Goal: Task Accomplishment & Management: Complete application form

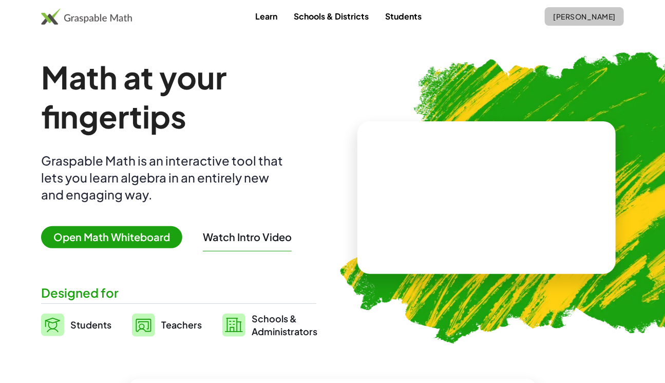
click at [560, 15] on span "[PERSON_NAME]" at bounding box center [584, 16] width 63 height 9
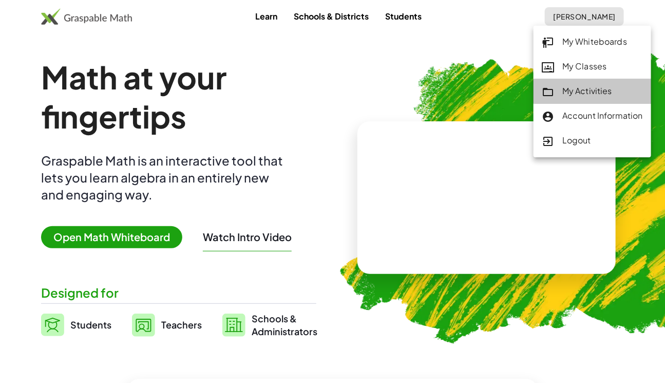
click at [564, 91] on div "My Activities" at bounding box center [592, 91] width 101 height 13
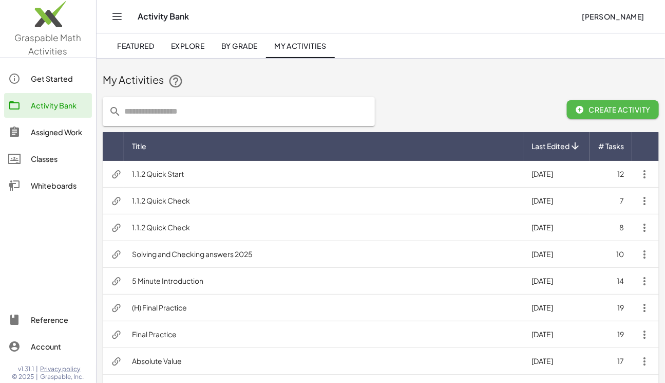
click at [603, 109] on span "Create Activity" at bounding box center [612, 109] width 75 height 9
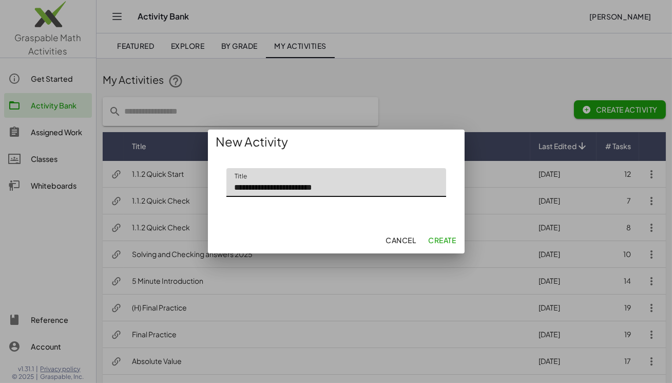
type input "**********"
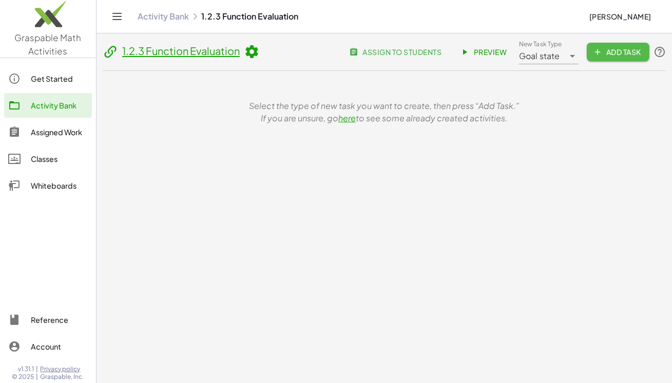
click at [606, 53] on span "Add Task" at bounding box center [618, 51] width 46 height 9
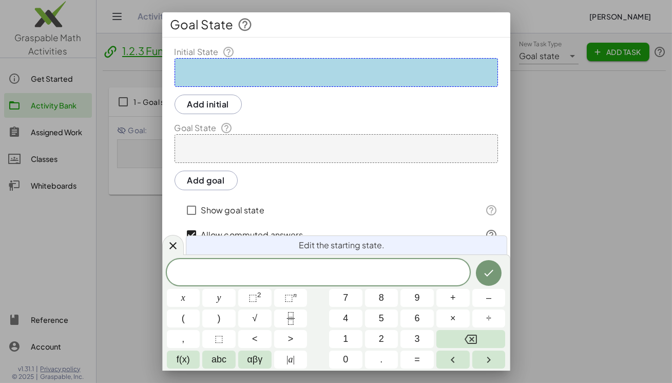
click at [560, 203] on div at bounding box center [336, 191] width 672 height 383
drag, startPoint x: 172, startPoint y: 246, endPoint x: 196, endPoint y: 249, distance: 24.7
click at [172, 247] on icon at bounding box center [172, 245] width 7 height 7
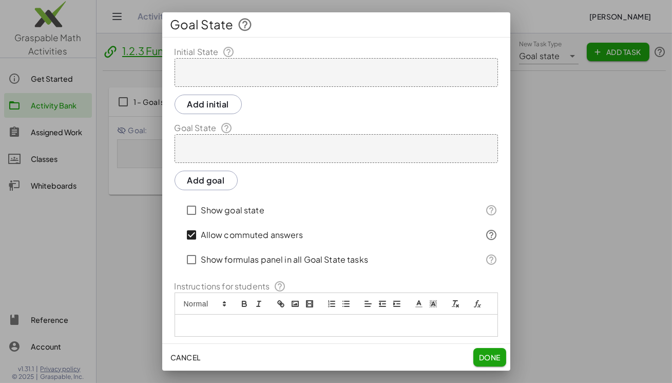
click at [556, 170] on div at bounding box center [336, 191] width 672 height 383
click at [482, 354] on span "Done" at bounding box center [490, 356] width 22 height 9
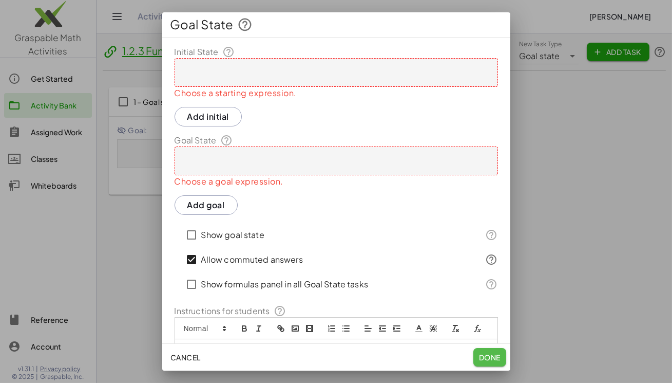
click at [483, 353] on span "Done" at bounding box center [490, 356] width 22 height 9
click at [184, 357] on span "Cancel" at bounding box center [185, 356] width 30 height 9
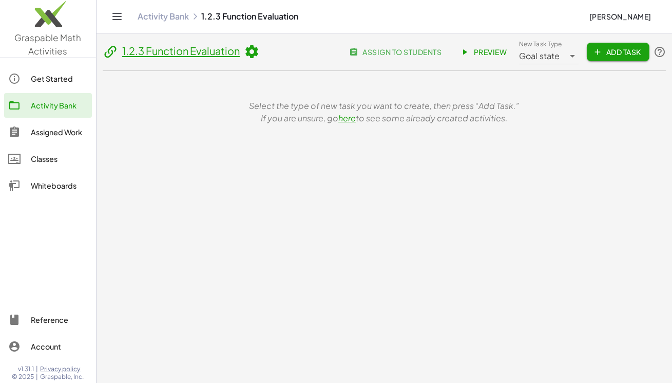
click at [561, 57] on div "Goal state *********" at bounding box center [541, 52] width 45 height 25
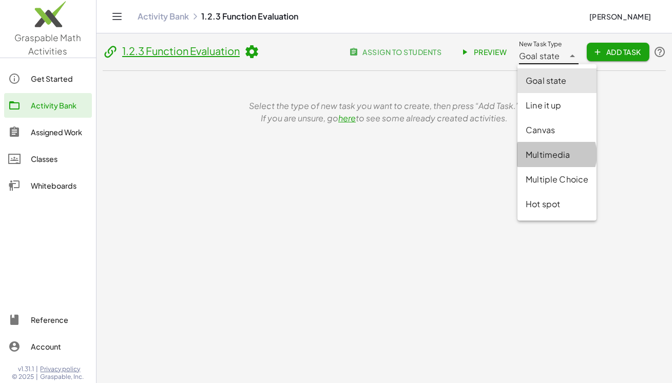
click at [538, 154] on div "Multimedia" at bounding box center [557, 154] width 63 height 12
type input "**********"
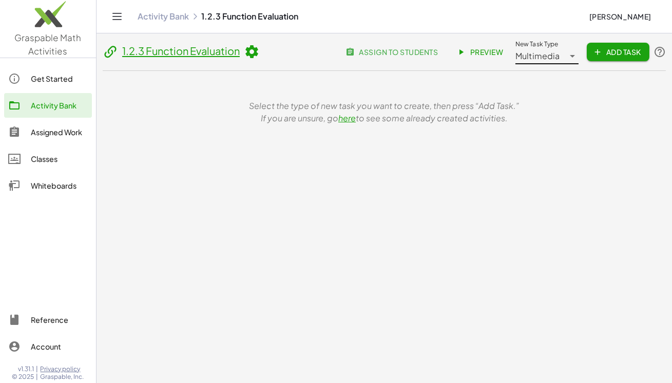
click at [611, 51] on span "Add Task" at bounding box center [618, 51] width 46 height 9
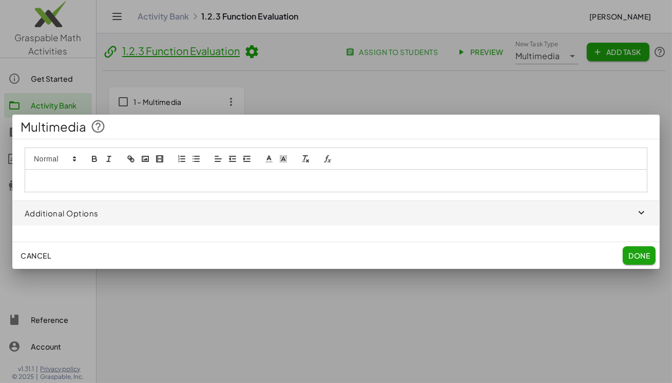
drag, startPoint x: 611, startPoint y: 51, endPoint x: 354, endPoint y: 124, distance: 266.9
click at [354, 124] on div "Multimedia" at bounding box center [336, 127] width 648 height 25
click at [145, 159] on polyline "image" at bounding box center [145, 159] width 4 height 3
click at [160, 159] on icon "video" at bounding box center [159, 158] width 9 height 9
click at [644, 256] on span "Done" at bounding box center [640, 255] width 22 height 9
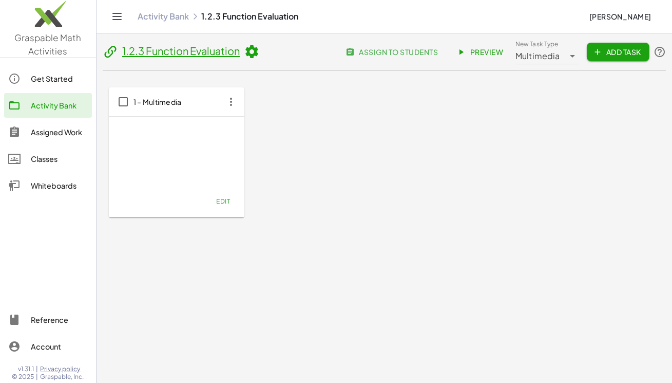
click at [54, 185] on div "Whiteboards" at bounding box center [59, 185] width 57 height 12
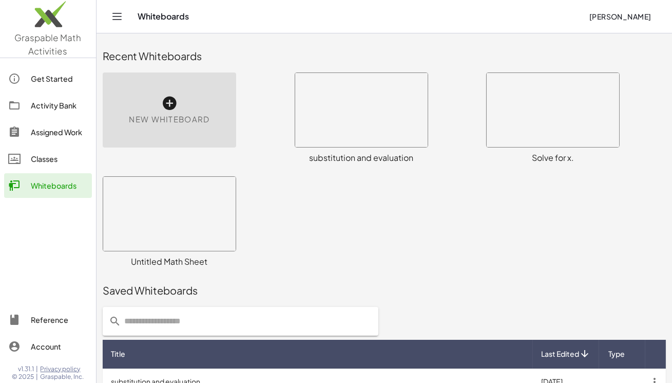
click at [175, 93] on div "New Whiteboard" at bounding box center [170, 109] width 134 height 75
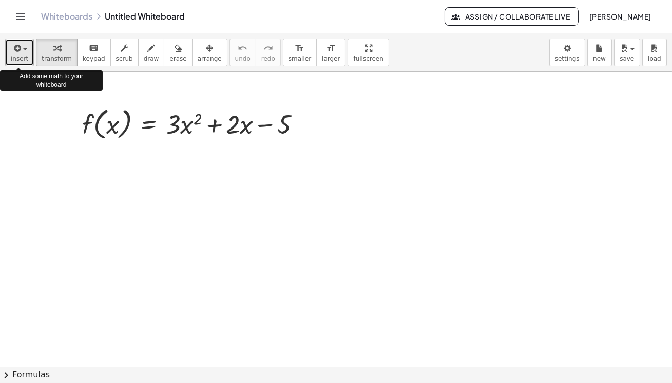
click at [21, 53] on div "button" at bounding box center [19, 48] width 17 height 12
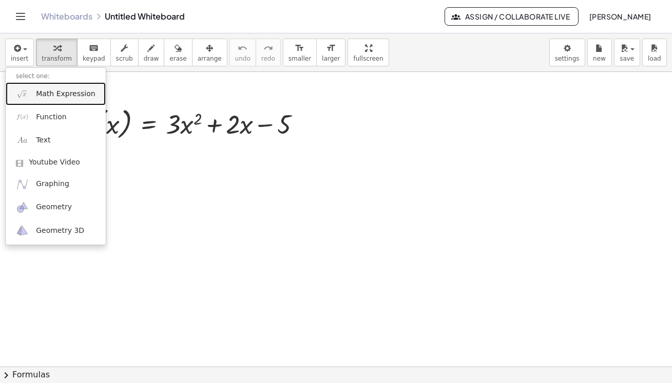
click at [42, 98] on span "Math Expression" at bounding box center [65, 94] width 59 height 10
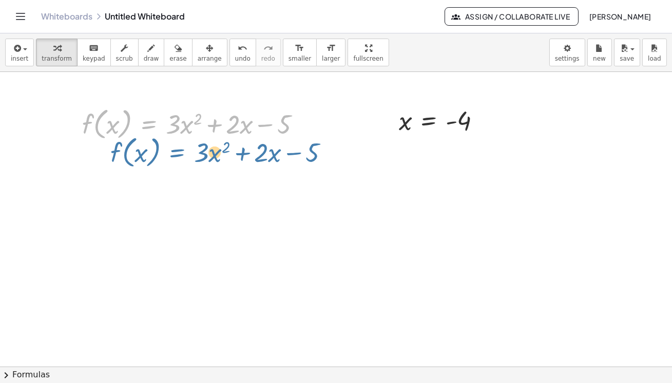
drag, startPoint x: 145, startPoint y: 130, endPoint x: 170, endPoint y: 150, distance: 32.9
click at [170, 150] on div "f ( , x ) = + · 3 · x 2 + · 2 · x − 5 f ( , x ) = + · 3 · x 2 + · 2 · x − 5 x =…" at bounding box center [336, 367] width 672 height 590
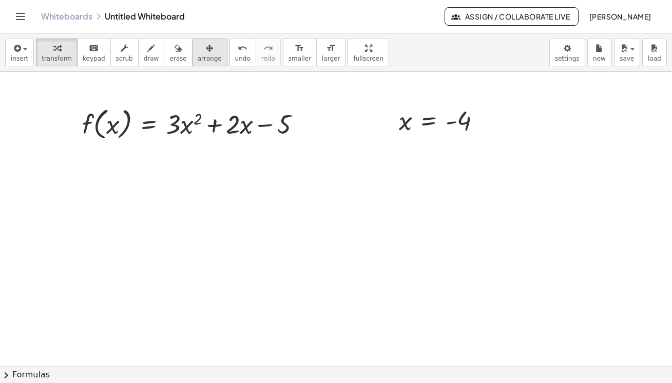
click at [206, 50] on icon "button" at bounding box center [209, 48] width 7 height 12
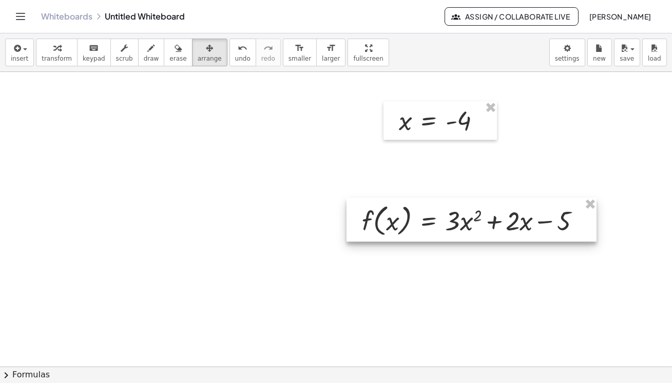
drag, startPoint x: 176, startPoint y: 120, endPoint x: 480, endPoint y: 220, distance: 319.9
click at [480, 220] on div at bounding box center [472, 220] width 250 height 44
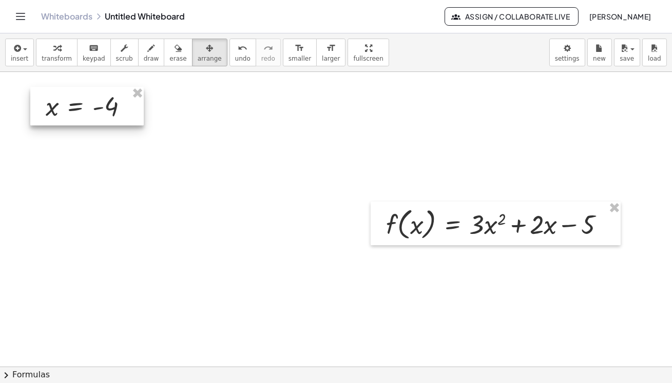
drag, startPoint x: 425, startPoint y: 122, endPoint x: 78, endPoint y: 108, distance: 346.9
click at [78, 108] on div at bounding box center [86, 106] width 113 height 39
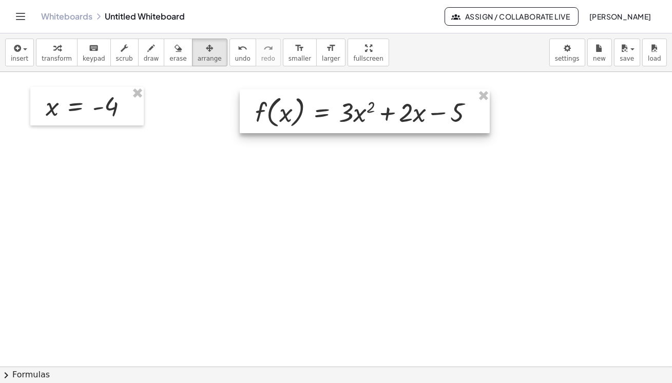
drag, startPoint x: 416, startPoint y: 223, endPoint x: 287, endPoint y: 116, distance: 168.1
click at [287, 116] on div at bounding box center [365, 111] width 250 height 44
click at [276, 180] on div at bounding box center [336, 367] width 672 height 590
click at [194, 206] on div at bounding box center [336, 367] width 672 height 590
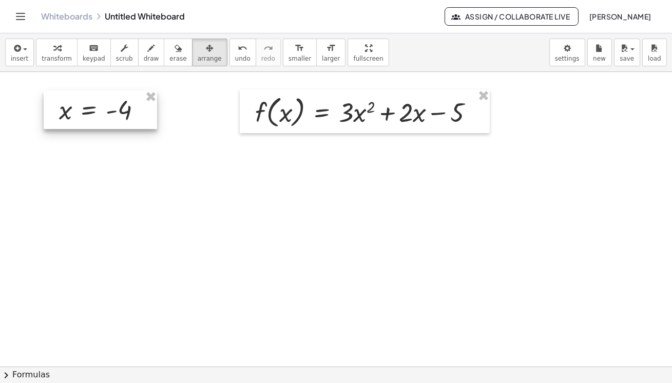
drag, startPoint x: 100, startPoint y: 119, endPoint x: 111, endPoint y: 130, distance: 16.3
click at [109, 118] on div at bounding box center [100, 109] width 113 height 39
click at [113, 170] on div at bounding box center [336, 367] width 672 height 590
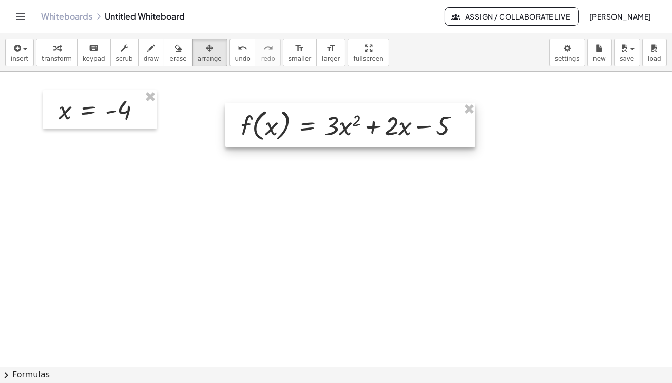
drag, startPoint x: 350, startPoint y: 118, endPoint x: 335, endPoint y: 131, distance: 19.6
click at [335, 131] on div at bounding box center [350, 125] width 250 height 44
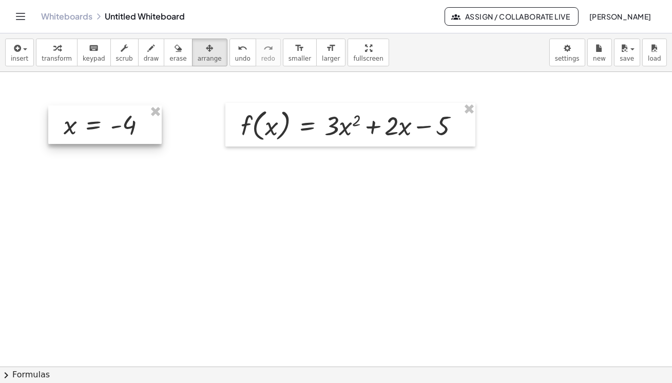
drag, startPoint x: 149, startPoint y: 119, endPoint x: 155, endPoint y: 134, distance: 15.9
click at [155, 134] on div at bounding box center [104, 124] width 113 height 39
click at [292, 191] on div at bounding box center [336, 367] width 672 height 590
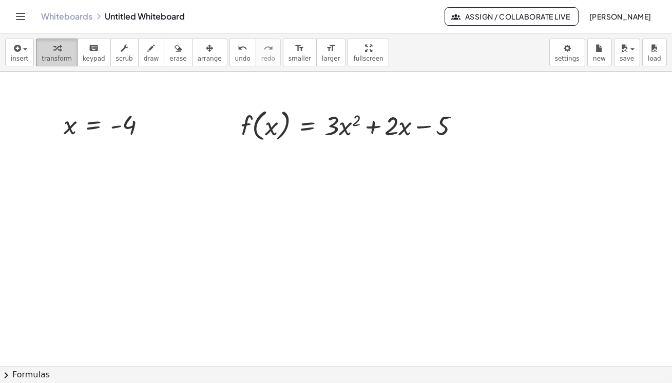
click at [53, 49] on icon "button" at bounding box center [56, 48] width 7 height 12
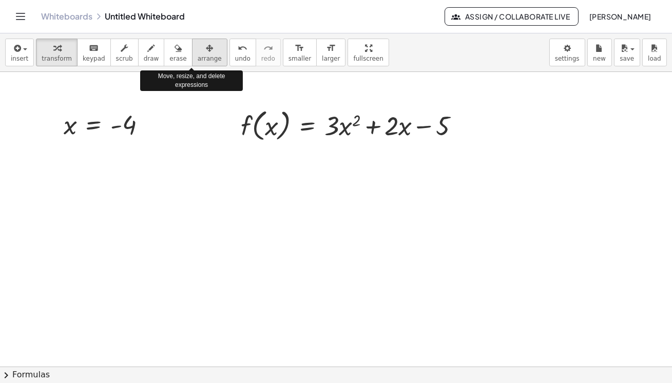
click at [206, 54] on icon "button" at bounding box center [209, 48] width 7 height 12
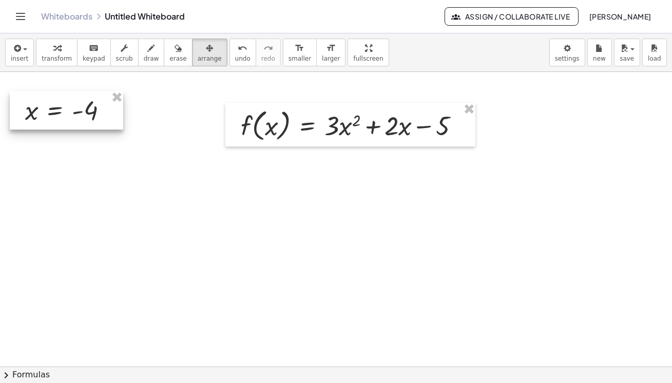
drag, startPoint x: 89, startPoint y: 124, endPoint x: 51, endPoint y: 109, distance: 41.1
click at [51, 109] on div at bounding box center [66, 110] width 113 height 39
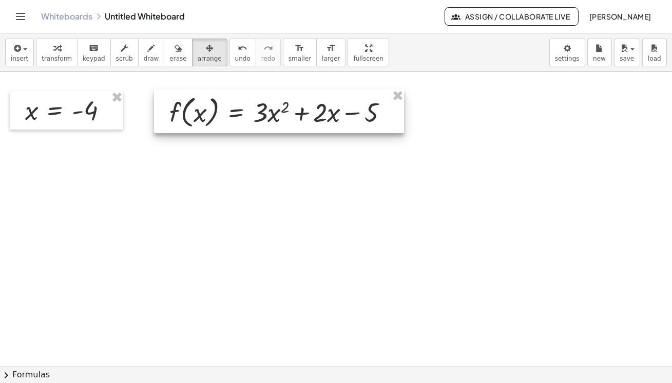
drag, startPoint x: 225, startPoint y: 134, endPoint x: 154, endPoint y: 120, distance: 72.6
click at [154, 120] on div at bounding box center [279, 111] width 250 height 44
click at [154, 161] on div at bounding box center [336, 367] width 672 height 590
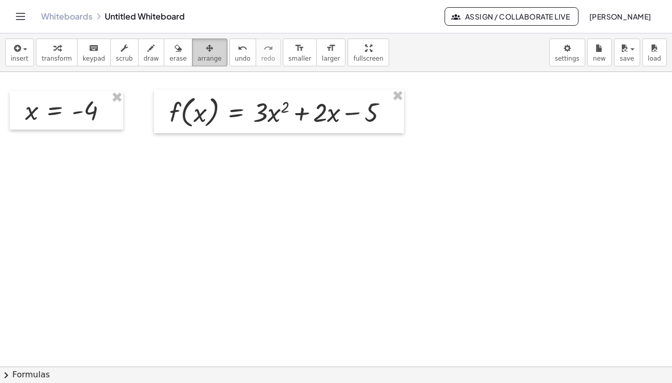
click at [206, 48] on icon "button" at bounding box center [209, 48] width 7 height 12
click at [468, 123] on div at bounding box center [336, 367] width 672 height 590
click at [57, 59] on span "transform" at bounding box center [57, 58] width 30 height 7
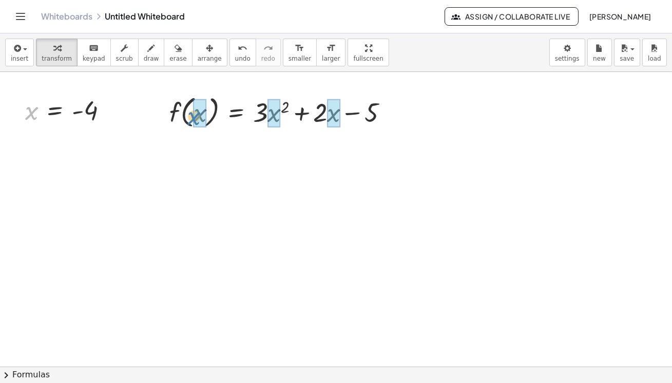
drag, startPoint x: 31, startPoint y: 116, endPoint x: 193, endPoint y: 121, distance: 162.4
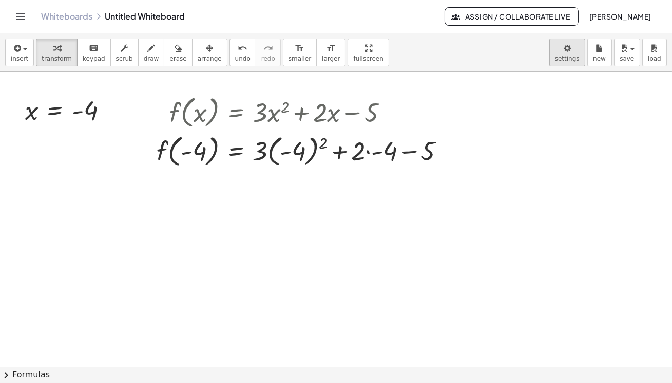
click at [565, 47] on body "Graspable Math Activities Get Started Activity Bank Assigned Work Classes White…" at bounding box center [336, 191] width 672 height 383
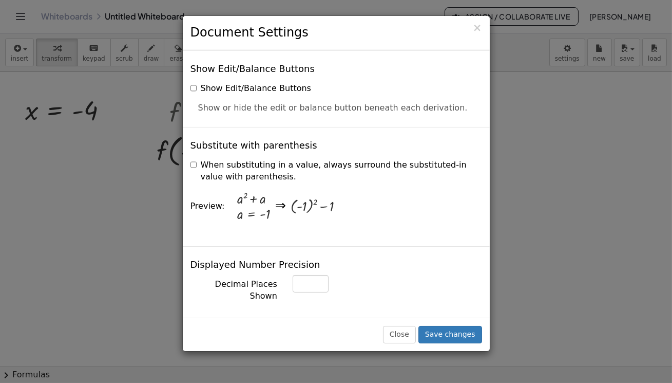
scroll to position [233, 0]
click at [198, 159] on label "When substituting in a value, always surround the substituted-in value with par…" at bounding box center [337, 171] width 292 height 24
click at [466, 333] on button "Save changes" at bounding box center [451, 334] width 64 height 17
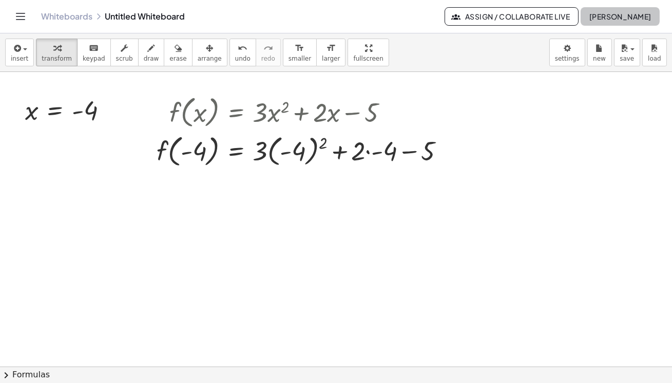
click at [596, 18] on span "[PERSON_NAME]" at bounding box center [620, 16] width 63 height 9
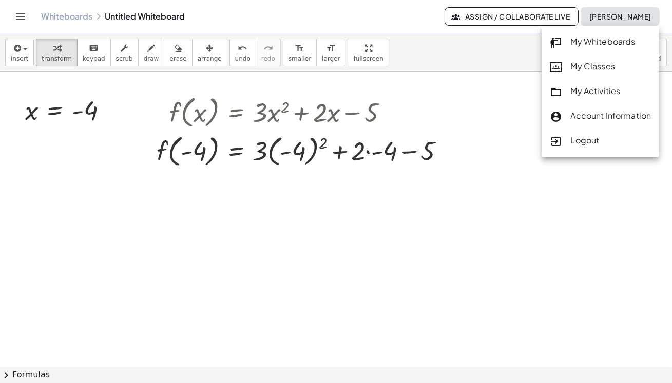
click at [20, 17] on icon "Toggle navigation" at bounding box center [20, 16] width 12 height 12
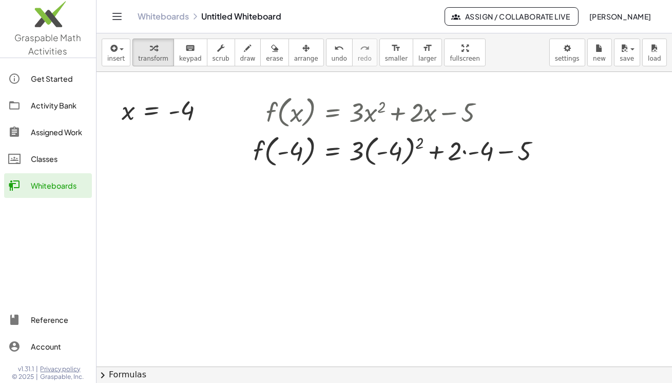
click at [411, 250] on div at bounding box center [385, 367] width 576 height 590
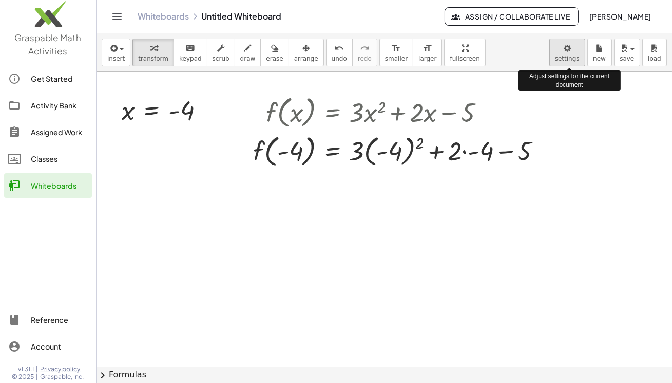
click at [567, 52] on body "Graspable Math Activities Get Started Activity Bank Assigned Work Classes White…" at bounding box center [336, 191] width 672 height 383
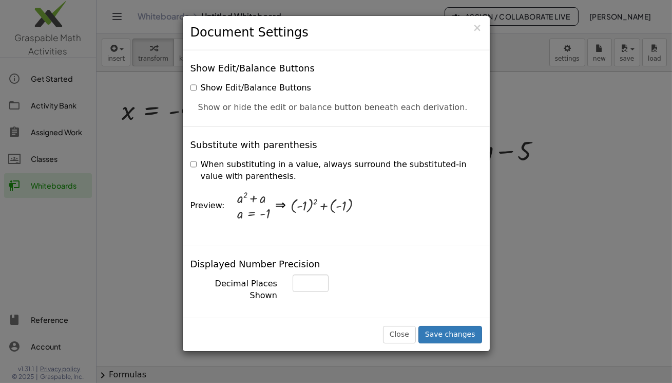
scroll to position [0, 0]
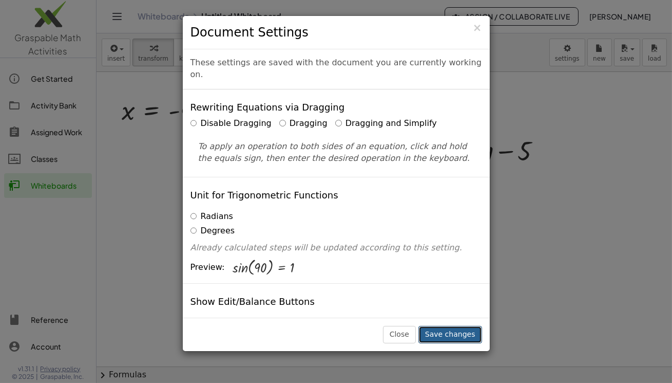
click at [434, 332] on button "Save changes" at bounding box center [451, 334] width 64 height 17
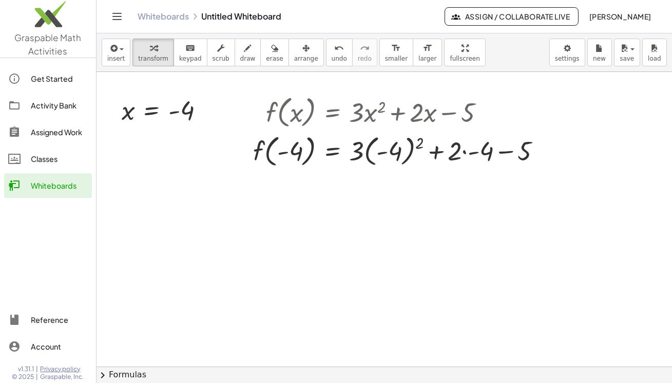
drag, startPoint x: 628, startPoint y: 229, endPoint x: 272, endPoint y: 163, distance: 362.3
click at [626, 229] on div at bounding box center [385, 367] width 576 height 590
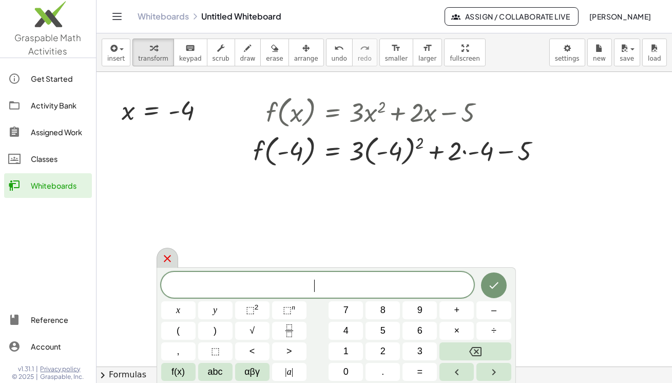
click at [164, 255] on icon at bounding box center [167, 258] width 12 height 12
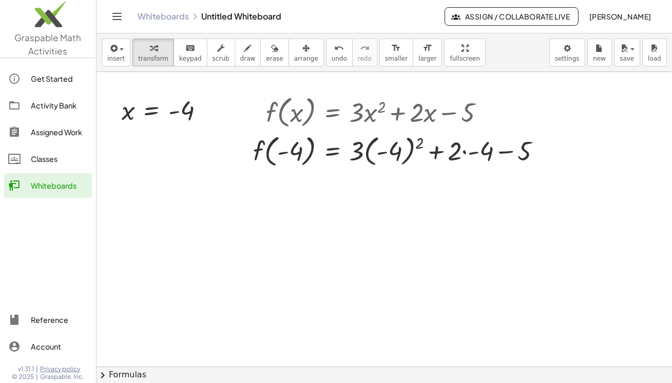
click at [164, 255] on div at bounding box center [385, 367] width 576 height 590
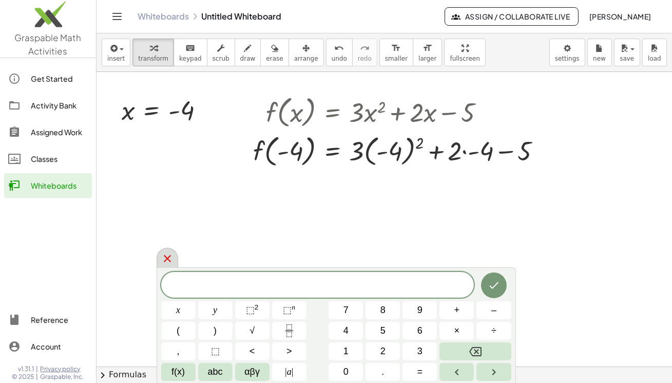
click at [167, 262] on icon at bounding box center [167, 258] width 12 height 12
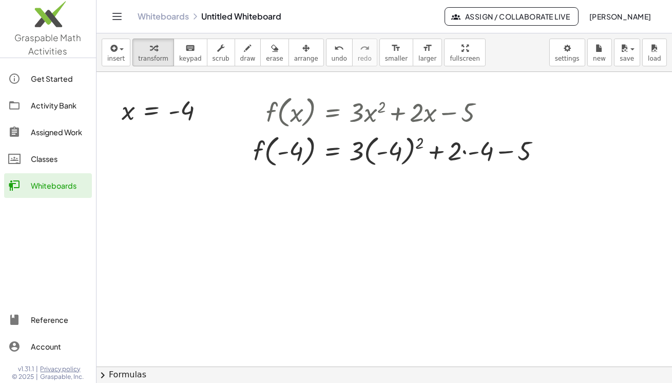
click at [110, 15] on button "Toggle navigation" at bounding box center [117, 16] width 16 height 16
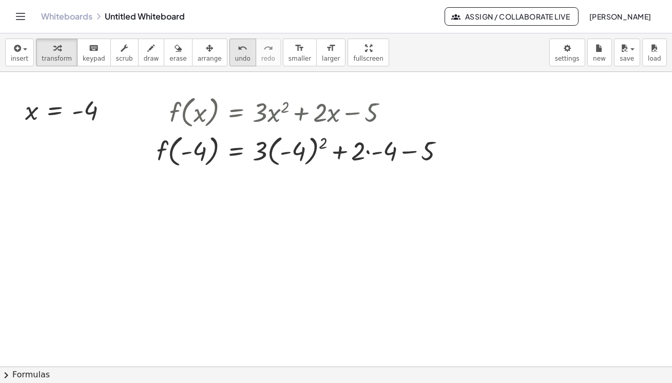
click at [230, 51] on button "undo undo" at bounding box center [243, 53] width 27 height 28
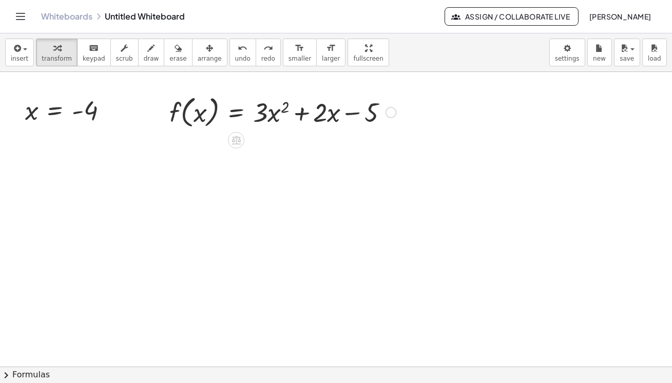
click at [263, 115] on div at bounding box center [282, 111] width 237 height 39
click at [25, 56] on span "insert" at bounding box center [19, 58] width 17 height 7
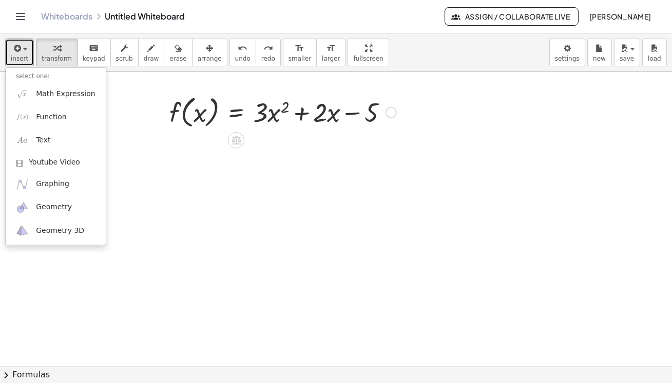
click at [264, 122] on div at bounding box center [282, 111] width 237 height 39
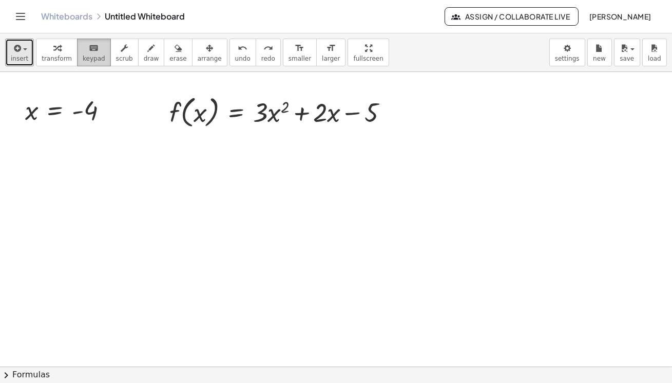
click at [92, 55] on span "keypad" at bounding box center [94, 58] width 23 height 7
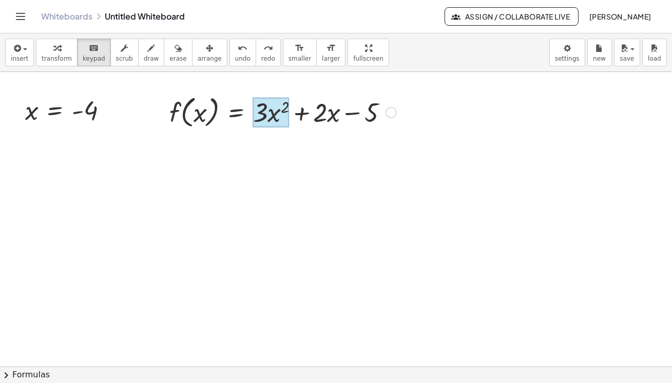
click at [271, 115] on div at bounding box center [271, 113] width 36 height 30
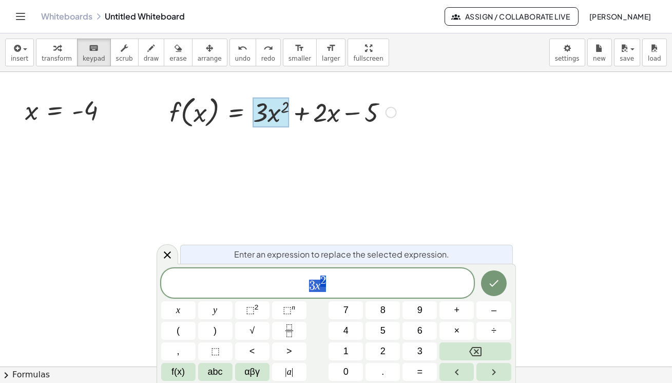
click at [270, 117] on div at bounding box center [271, 113] width 36 height 30
click at [500, 289] on button "Done" at bounding box center [494, 283] width 26 height 26
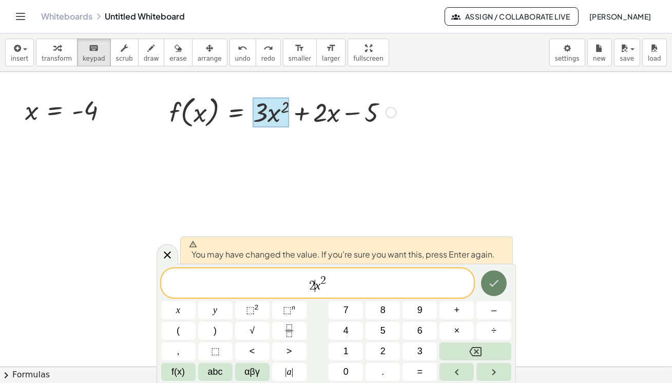
click at [493, 283] on icon "Done" at bounding box center [494, 283] width 12 height 12
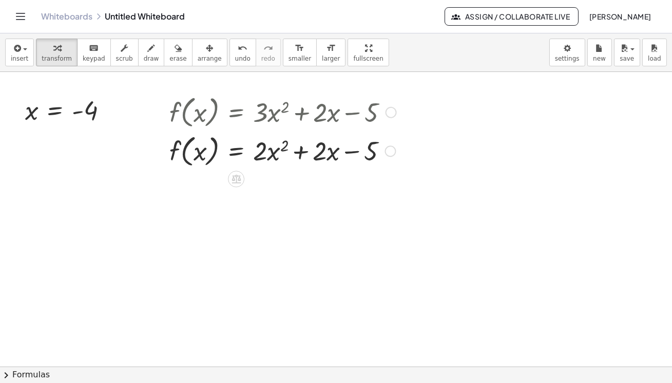
click at [251, 110] on div at bounding box center [282, 111] width 237 height 39
click at [388, 113] on div at bounding box center [391, 112] width 11 height 11
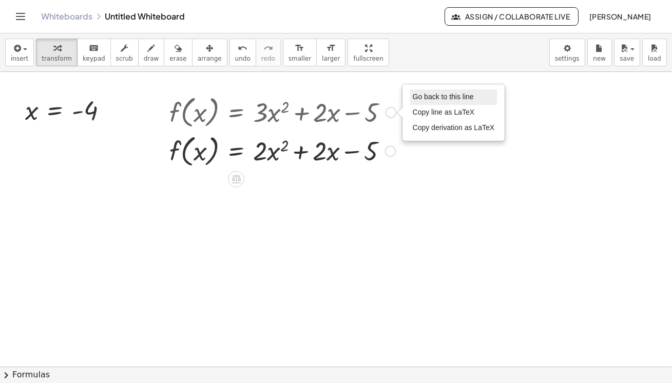
click at [419, 100] on span "Go back to this line" at bounding box center [443, 96] width 61 height 8
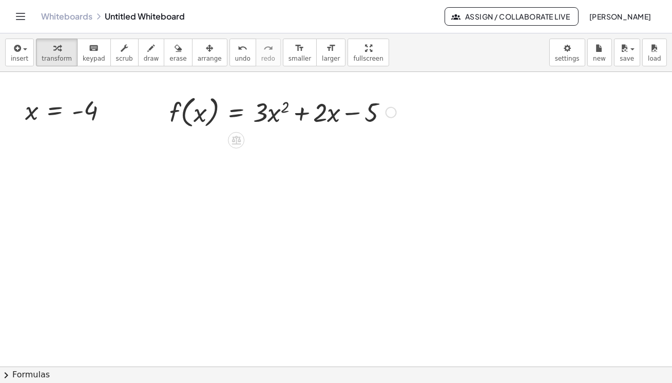
click at [428, 187] on div at bounding box center [336, 367] width 672 height 590
drag, startPoint x: 316, startPoint y: 120, endPoint x: 292, endPoint y: 118, distance: 24.8
click at [292, 118] on div at bounding box center [282, 111] width 237 height 39
click at [289, 113] on div at bounding box center [282, 111] width 237 height 39
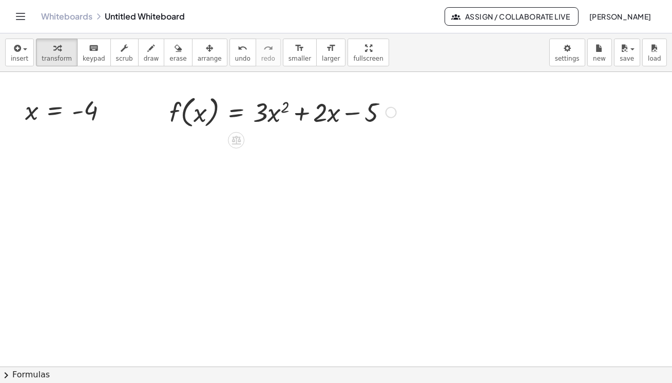
click at [391, 112] on div "Go back to this line Copy line as LaTeX Copy derivation as LaTeX" at bounding box center [391, 112] width 11 height 11
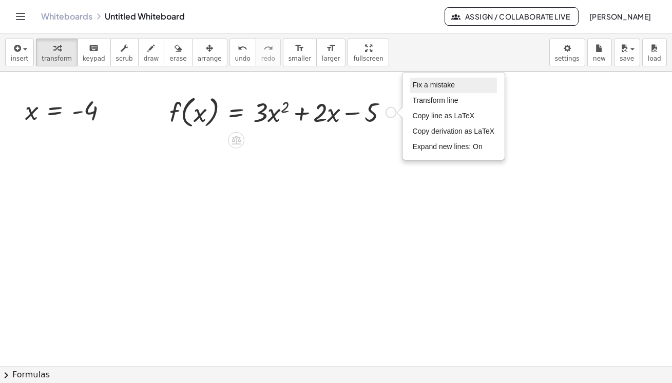
click at [451, 87] on span "Fix a mistake" at bounding box center [434, 85] width 42 height 8
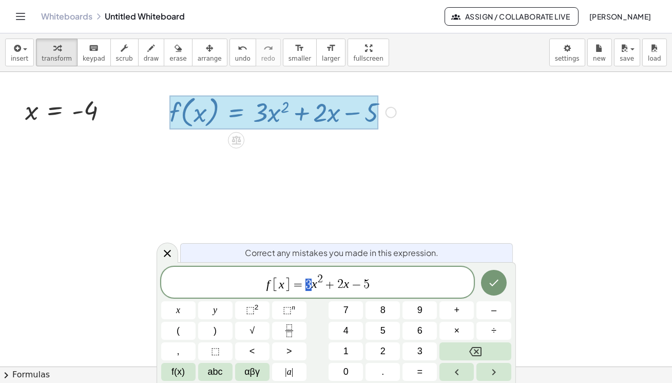
drag, startPoint x: 309, startPoint y: 284, endPoint x: 302, endPoint y: 285, distance: 6.7
click at [500, 278] on icon "Done" at bounding box center [494, 282] width 12 height 12
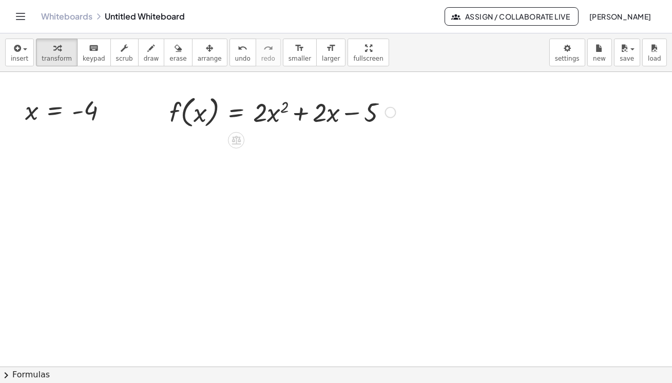
click at [325, 114] on div at bounding box center [282, 111] width 237 height 39
click at [322, 118] on div at bounding box center [282, 111] width 237 height 39
click at [317, 115] on div at bounding box center [282, 111] width 237 height 39
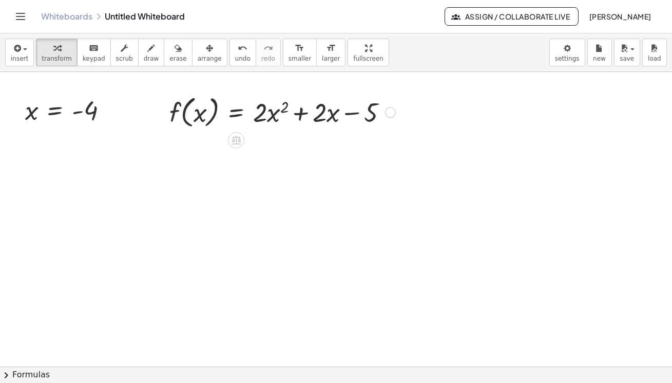
click at [388, 109] on div "Fix a mistake Transform line Copy line as LaTeX Copy derivation as LaTeX Expand…" at bounding box center [390, 112] width 11 height 11
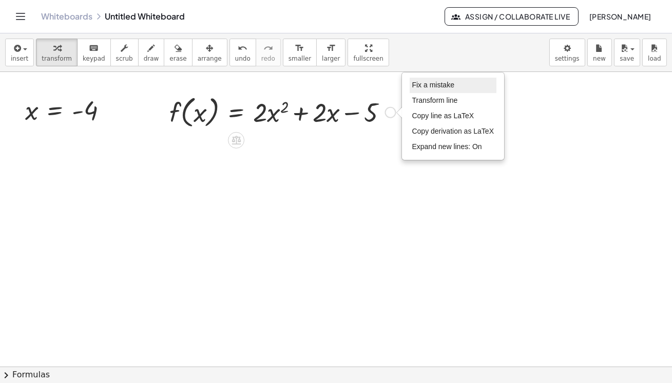
click at [426, 81] on span "Fix a mistake" at bounding box center [433, 85] width 42 height 8
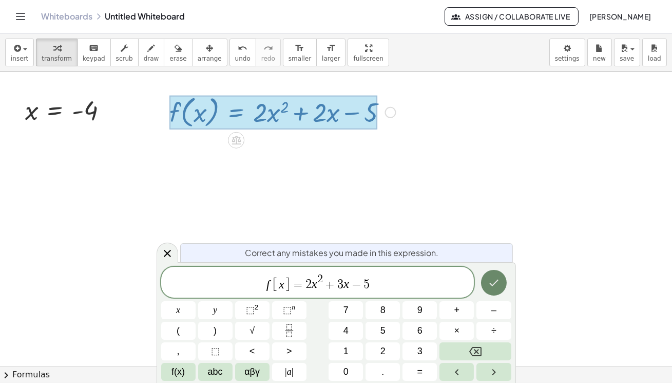
click at [499, 284] on button "Done" at bounding box center [494, 283] width 26 height 26
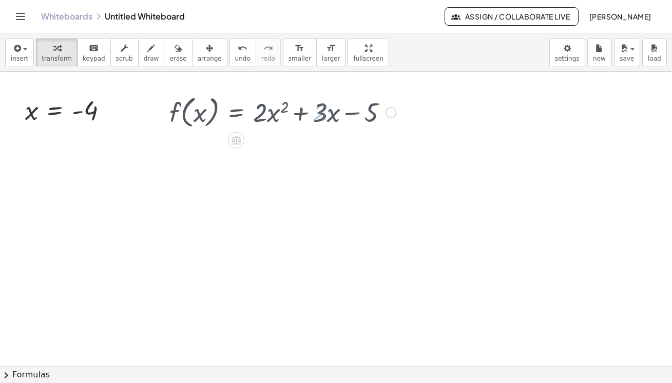
click at [564, 251] on div at bounding box center [336, 367] width 672 height 590
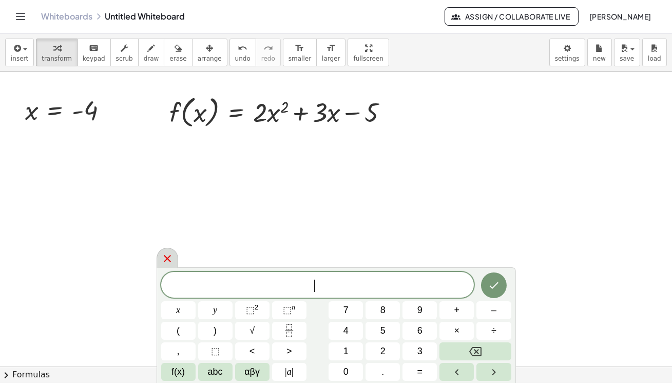
click at [164, 257] on icon at bounding box center [167, 258] width 12 height 12
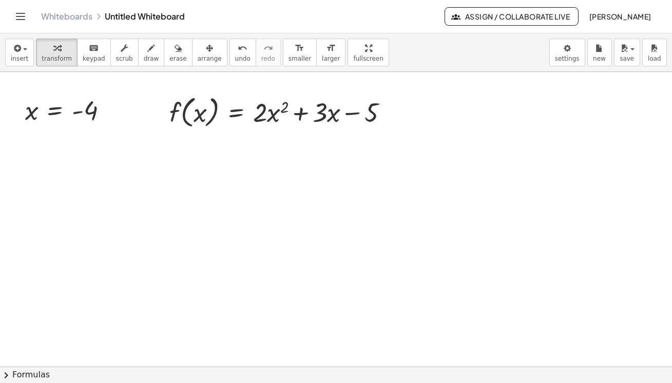
click at [647, 144] on div at bounding box center [336, 367] width 672 height 590
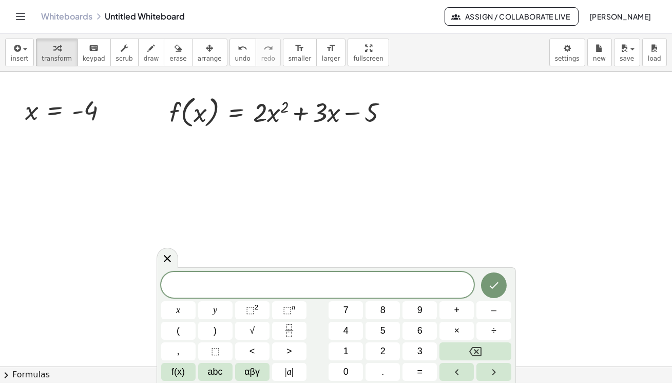
click at [590, 163] on div at bounding box center [336, 367] width 672 height 590
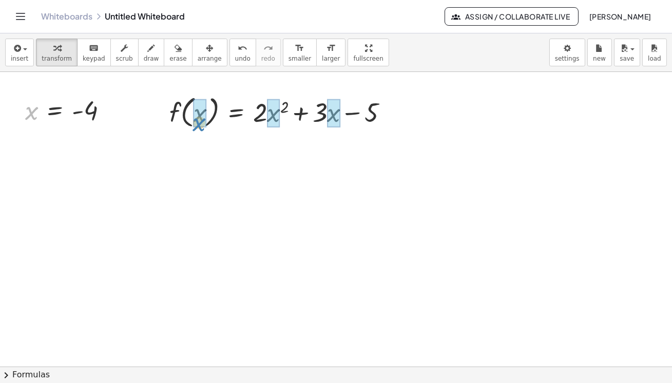
drag, startPoint x: 30, startPoint y: 115, endPoint x: 198, endPoint y: 126, distance: 167.8
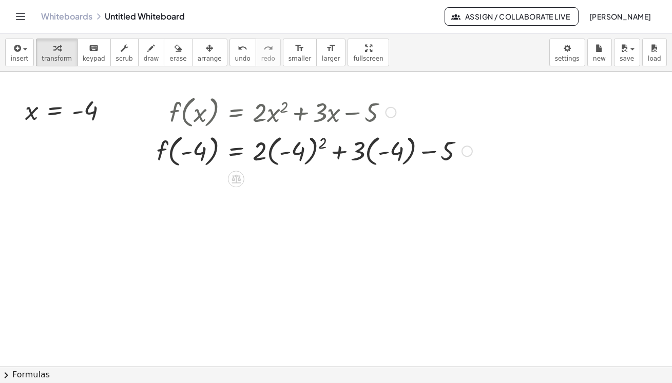
click at [314, 151] on div at bounding box center [314, 149] width 326 height 39
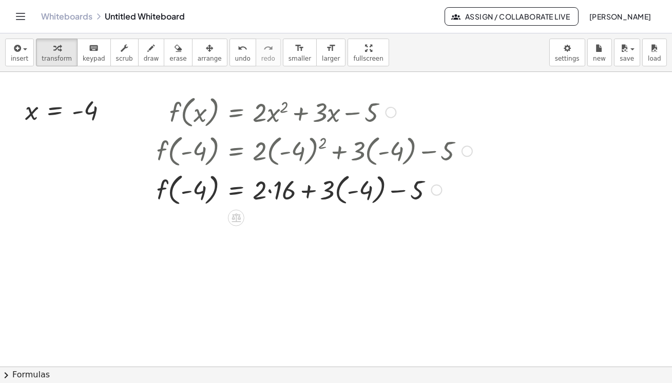
click at [270, 191] on div at bounding box center [314, 188] width 326 height 39
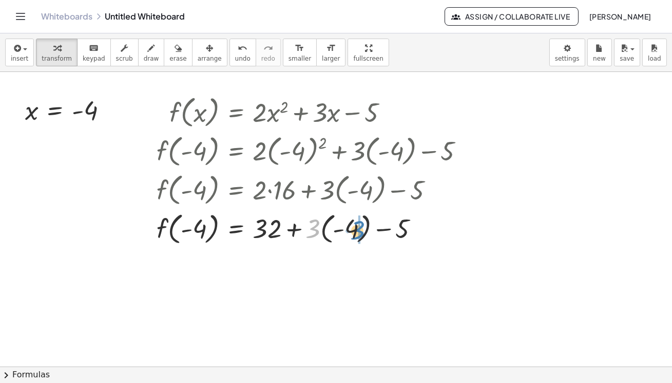
drag, startPoint x: 314, startPoint y: 233, endPoint x: 358, endPoint y: 234, distance: 44.7
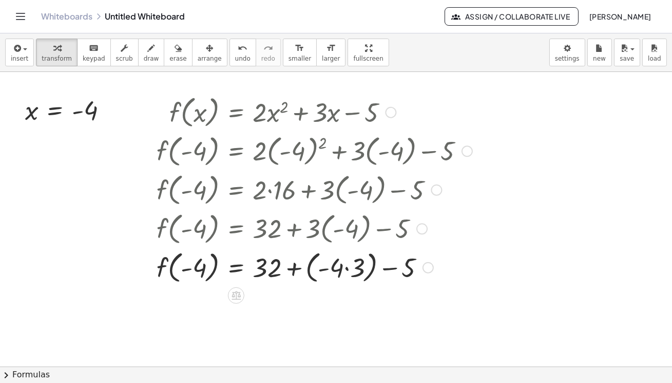
click at [346, 268] on div at bounding box center [314, 266] width 326 height 39
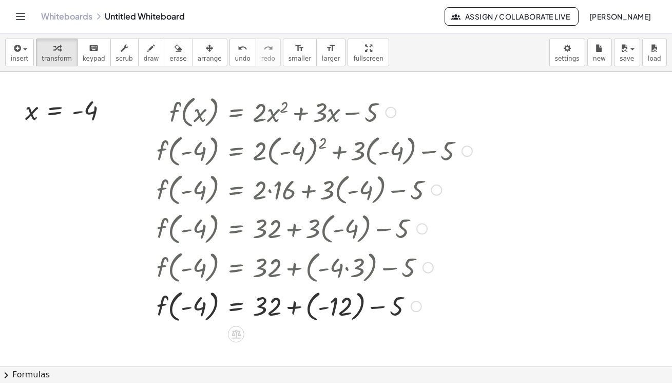
click at [311, 315] on div at bounding box center [314, 305] width 326 height 39
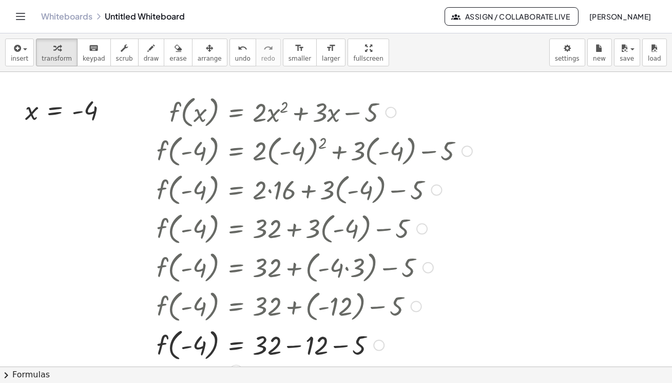
click at [295, 346] on div at bounding box center [314, 344] width 326 height 39
click at [597, 16] on span "[PERSON_NAME]" at bounding box center [620, 16] width 63 height 9
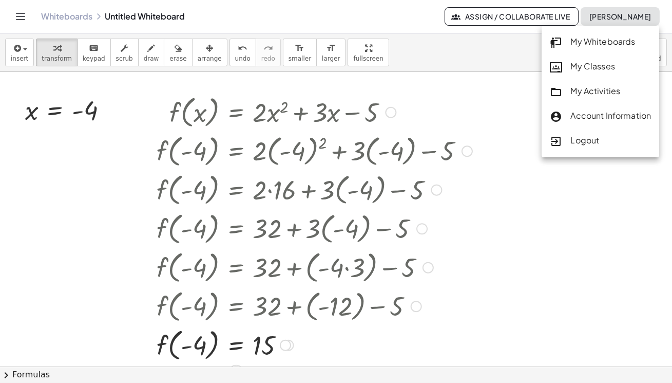
click at [457, 222] on div at bounding box center [311, 227] width 320 height 39
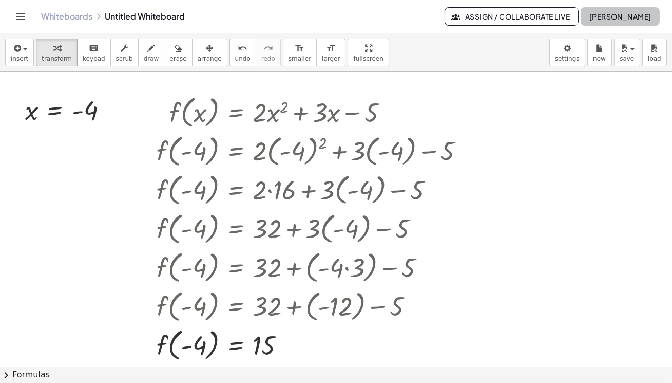
click at [637, 18] on span "[PERSON_NAME]" at bounding box center [620, 16] width 63 height 9
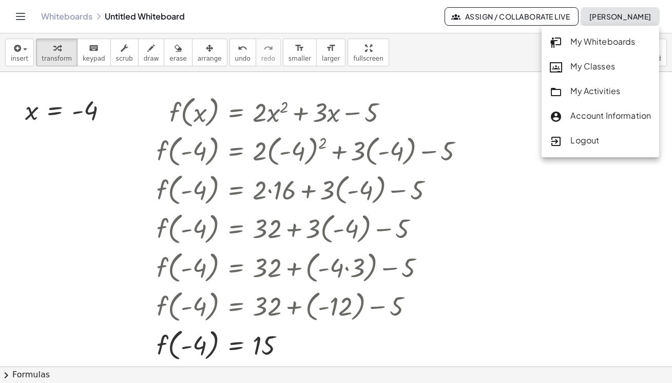
click at [147, 15] on div "Whiteboards Untitled Whiteboard" at bounding box center [243, 16] width 404 height 10
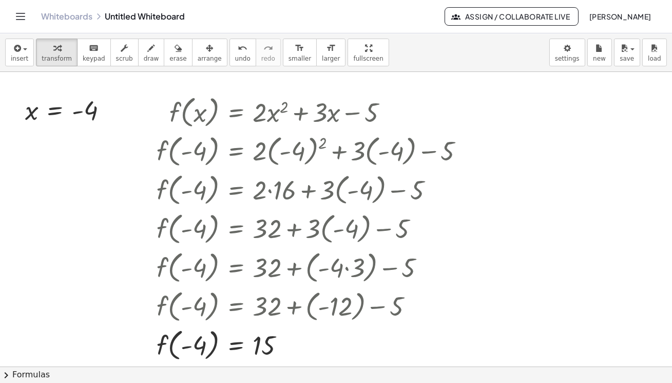
click at [86, 16] on link "Whiteboards" at bounding box center [66, 16] width 51 height 10
click at [639, 20] on span "[PERSON_NAME]" at bounding box center [620, 16] width 63 height 9
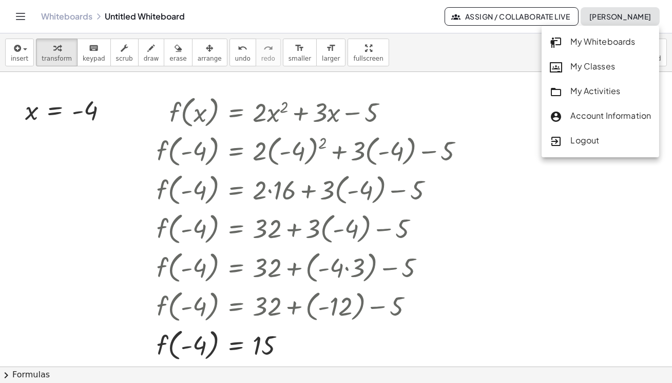
click at [582, 92] on div "My Activities" at bounding box center [600, 91] width 101 height 13
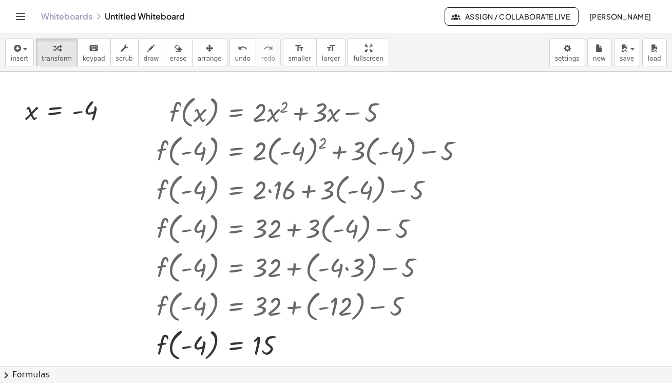
click at [22, 18] on icon "Toggle navigation" at bounding box center [20, 16] width 12 height 12
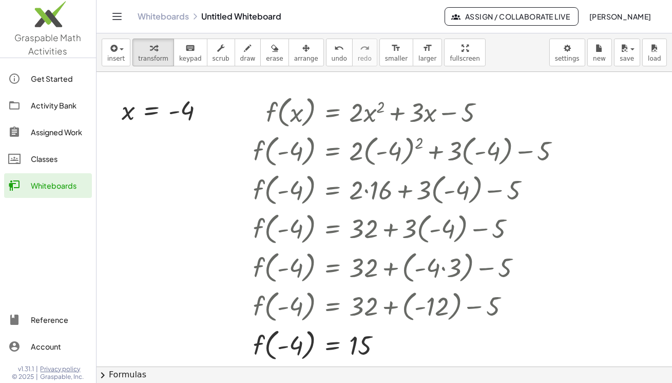
click at [238, 17] on div "Whiteboards Untitled Whiteboard" at bounding box center [291, 16] width 307 height 10
click at [182, 15] on link "Whiteboards" at bounding box center [163, 16] width 51 height 10
click at [626, 58] on span "save" at bounding box center [627, 58] width 14 height 7
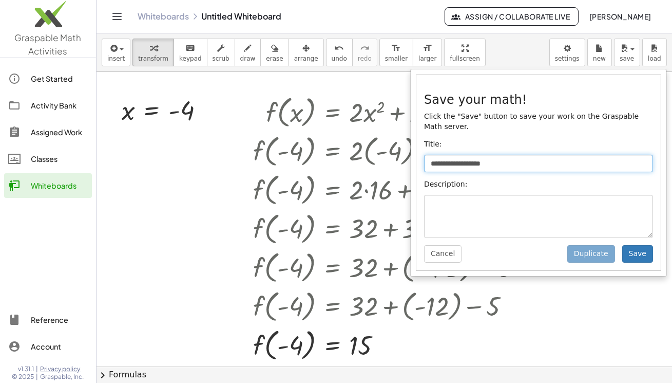
click at [528, 155] on input "**********" at bounding box center [538, 163] width 229 height 17
type input "*"
type input "**********"
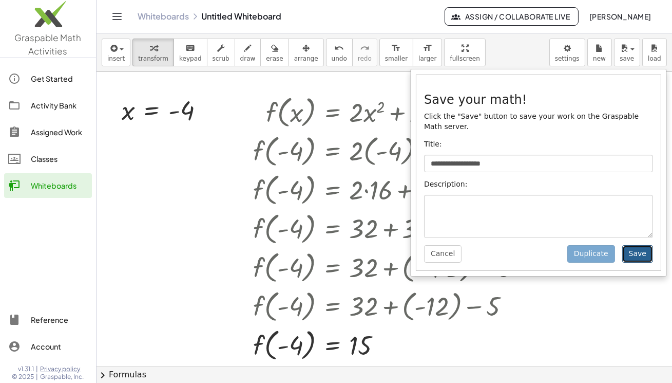
click at [636, 245] on button "Save" at bounding box center [637, 253] width 31 height 17
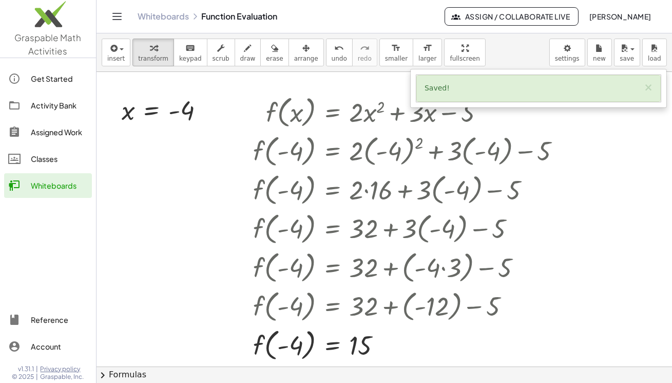
click at [116, 19] on icon "Toggle navigation" at bounding box center [117, 16] width 9 height 6
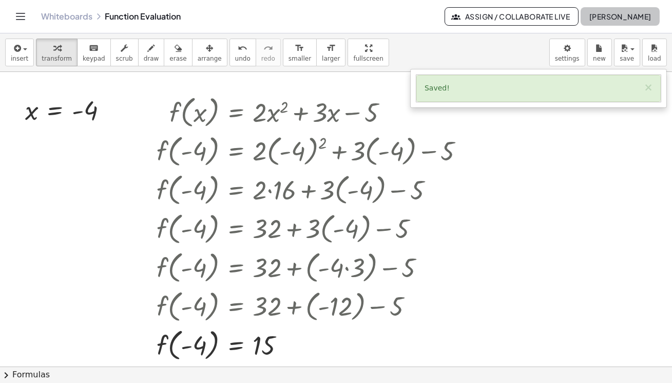
click at [600, 15] on span "[PERSON_NAME]" at bounding box center [620, 16] width 63 height 9
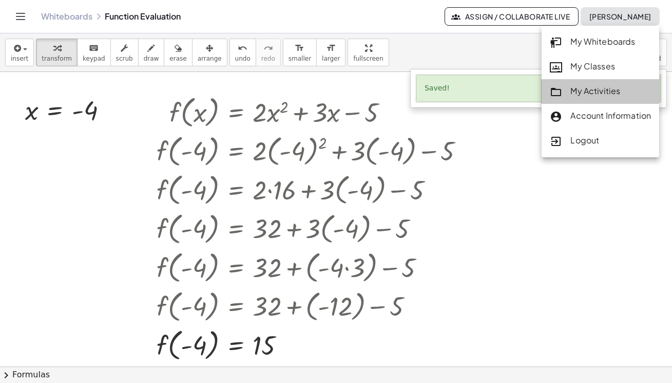
click at [599, 88] on div "My Activities" at bounding box center [600, 91] width 101 height 13
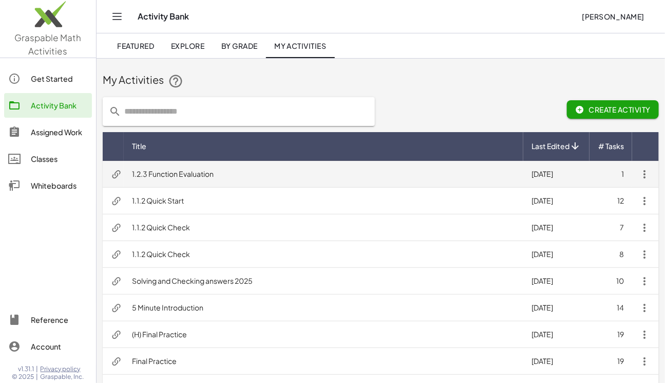
click at [208, 179] on td "1.2.3 Function Evaluation" at bounding box center [324, 174] width 400 height 27
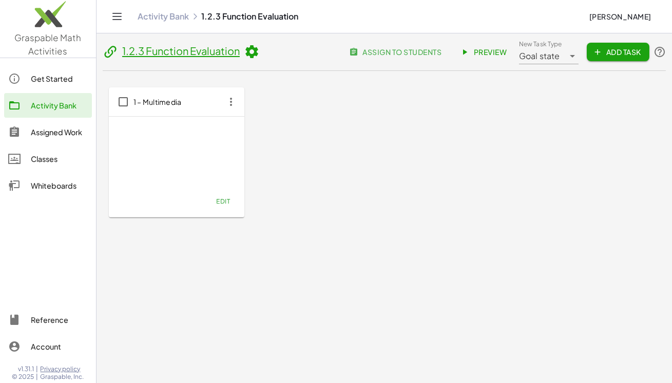
click at [200, 133] on div at bounding box center [176, 156] width 119 height 75
click at [223, 200] on span "Edit" at bounding box center [223, 201] width 14 height 8
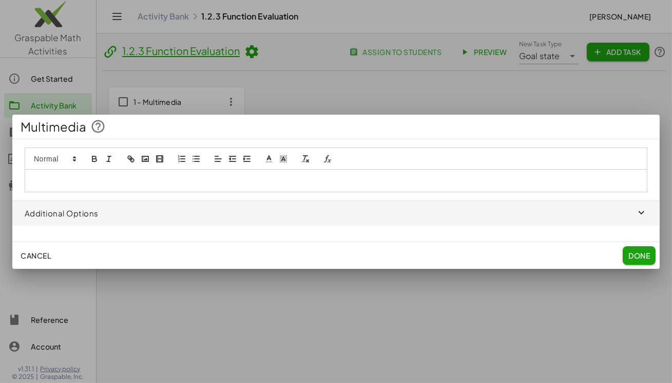
click at [159, 163] on icon "video" at bounding box center [159, 158] width 9 height 9
click at [134, 199] on input "text" at bounding box center [105, 199] width 87 height 13
paste input "**********"
type input "**********"
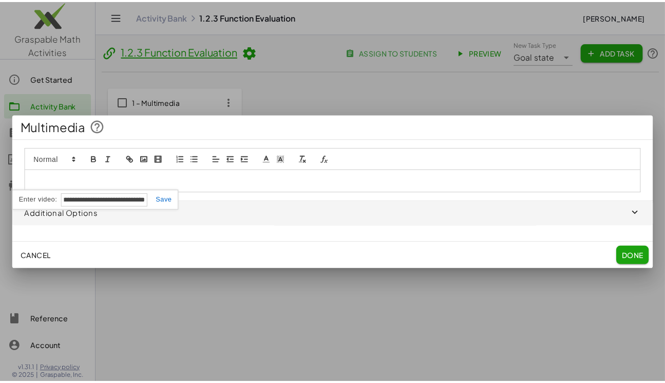
scroll to position [0, 0]
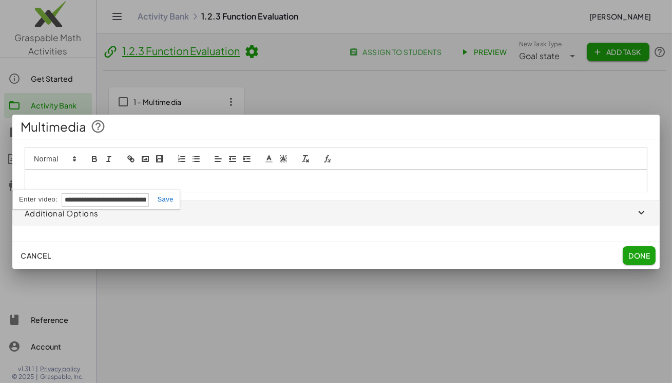
click at [169, 201] on link at bounding box center [161, 199] width 25 height 8
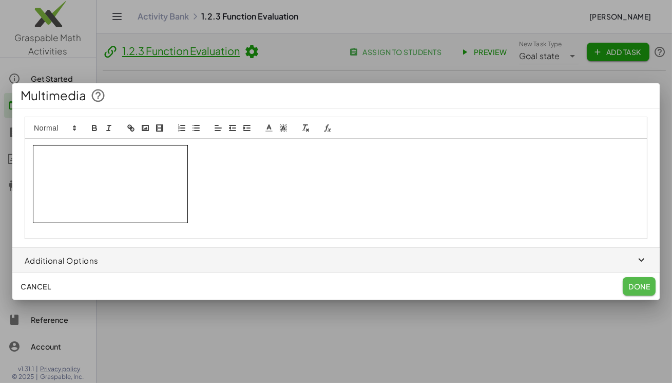
click at [643, 289] on span "Done" at bounding box center [640, 285] width 22 height 9
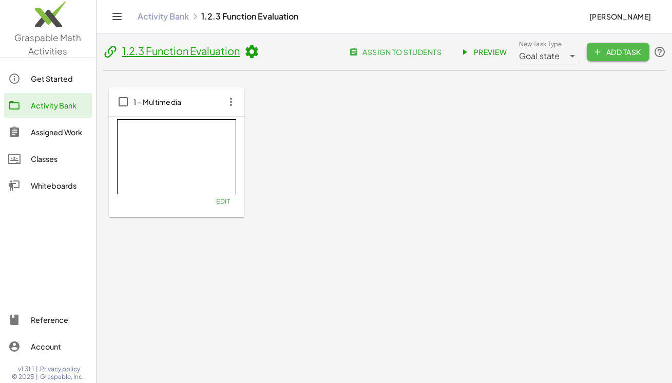
click at [626, 52] on span "Add Task" at bounding box center [618, 51] width 46 height 9
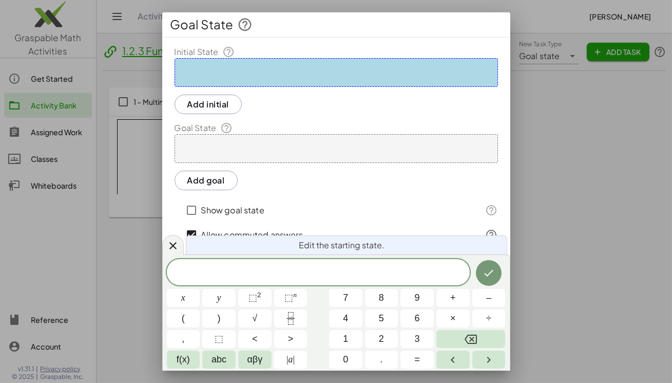
click at [614, 147] on div at bounding box center [336, 191] width 672 height 383
click at [175, 251] on icon at bounding box center [173, 245] width 12 height 12
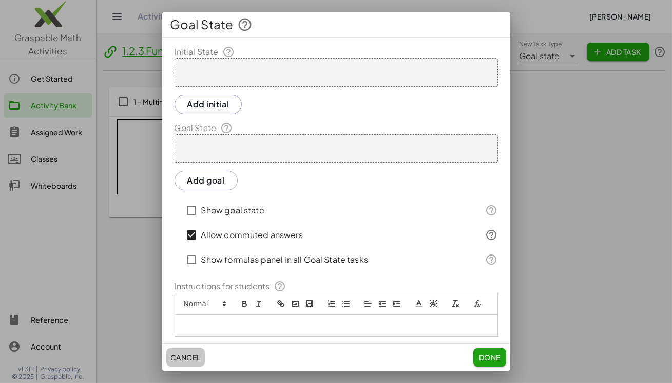
click at [181, 362] on button "Cancel" at bounding box center [185, 357] width 39 height 18
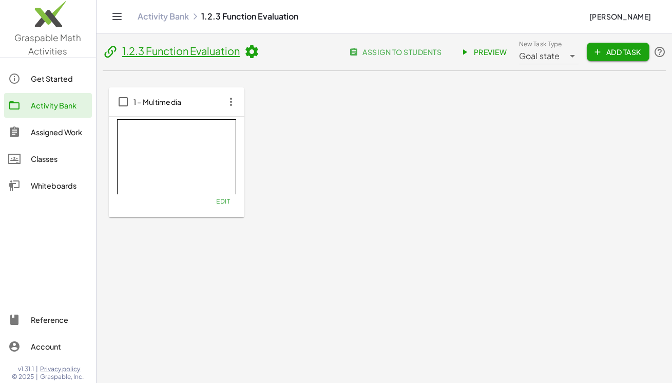
click at [601, 55] on span "Add Task" at bounding box center [618, 51] width 46 height 9
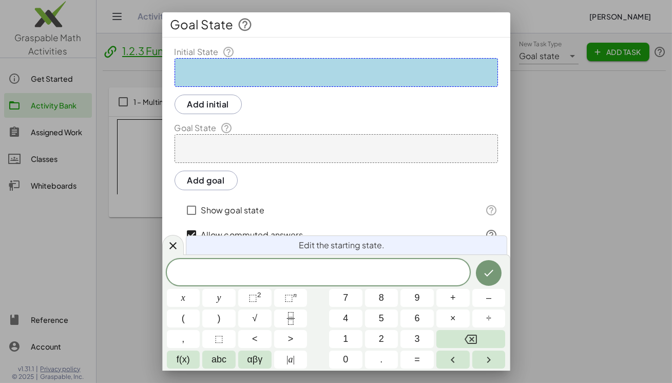
click at [177, 238] on div at bounding box center [173, 245] width 22 height 20
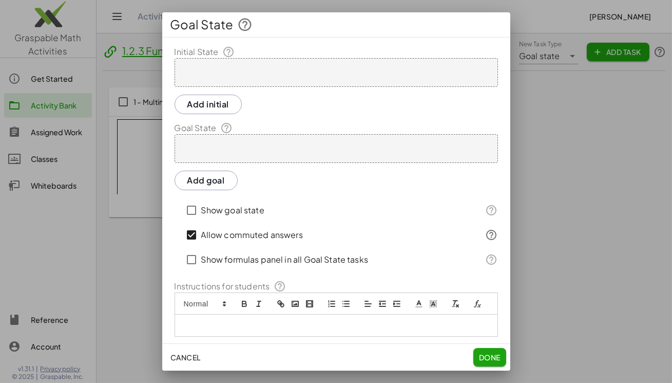
click at [181, 354] on span "Cancel" at bounding box center [185, 356] width 30 height 9
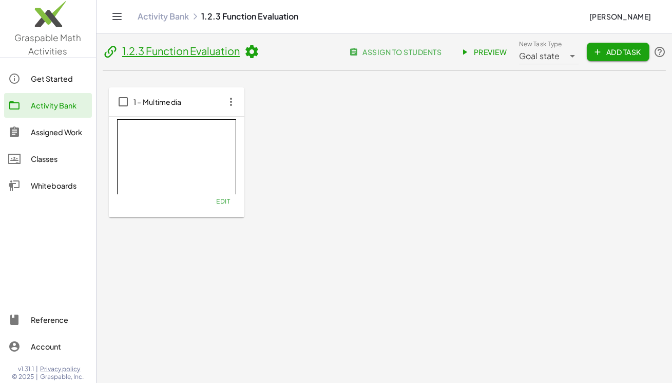
click at [539, 54] on span "Goal state" at bounding box center [539, 56] width 41 height 12
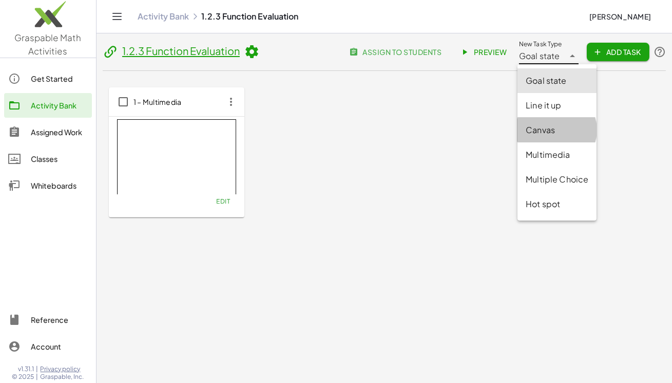
click at [551, 127] on div "Canvas" at bounding box center [557, 130] width 63 height 12
type input "******"
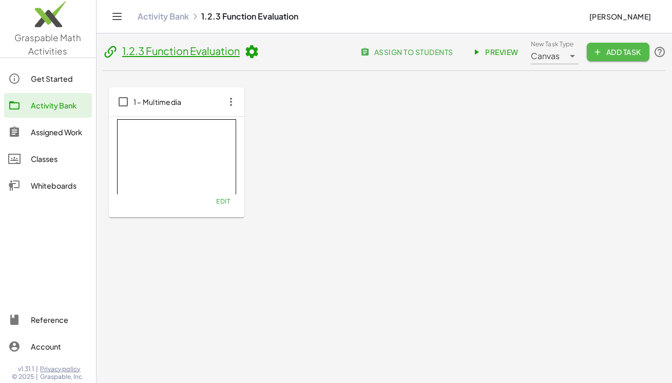
click at [626, 50] on span "Add Task" at bounding box center [618, 51] width 46 height 9
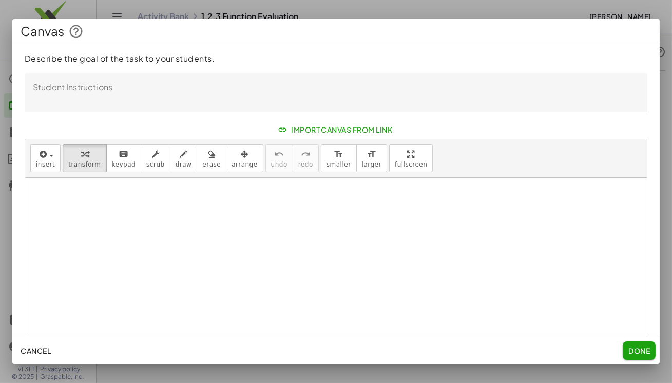
click at [205, 93] on textarea "Student Instructions" at bounding box center [336, 92] width 623 height 39
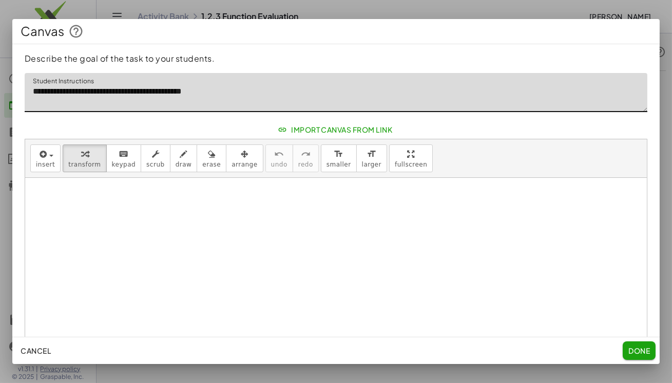
type textarea "**********"
click at [325, 208] on div at bounding box center [336, 291] width 622 height 226
click at [52, 164] on span "insert" at bounding box center [45, 164] width 19 height 7
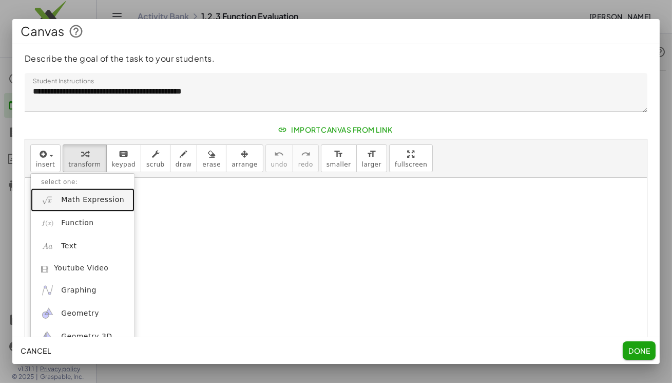
click at [79, 199] on span "Math Expression" at bounding box center [92, 200] width 63 height 10
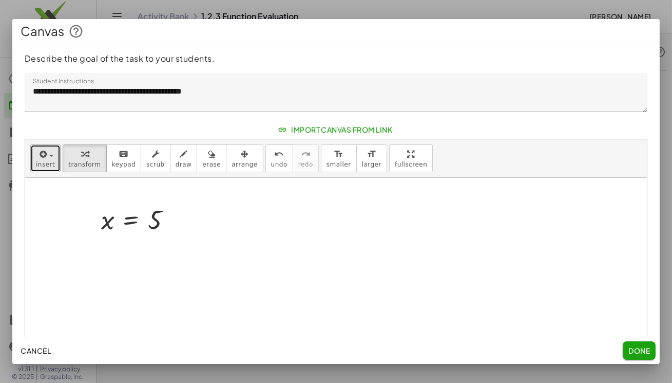
click at [46, 165] on span "insert" at bounding box center [45, 164] width 19 height 7
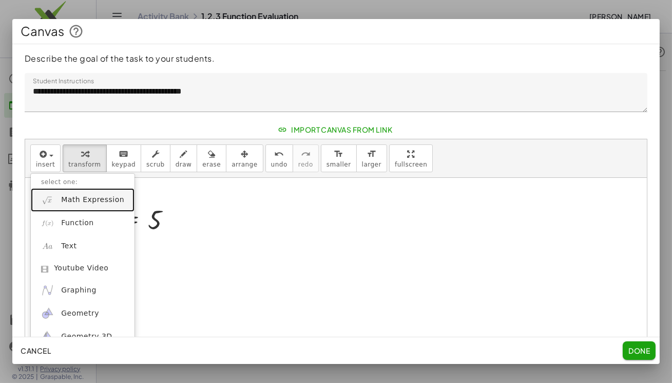
click at [69, 200] on span "Math Expression" at bounding box center [92, 200] width 63 height 10
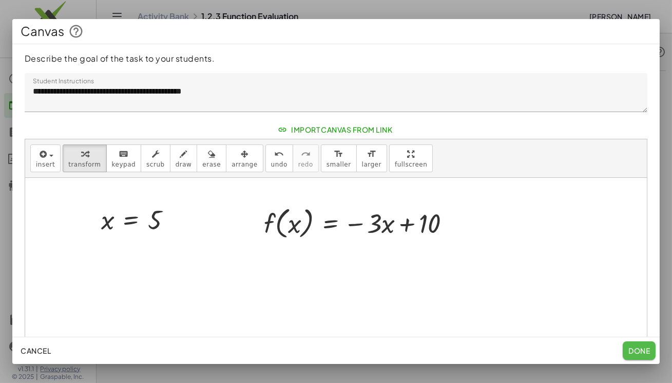
click at [640, 348] on span "Done" at bounding box center [640, 350] width 22 height 9
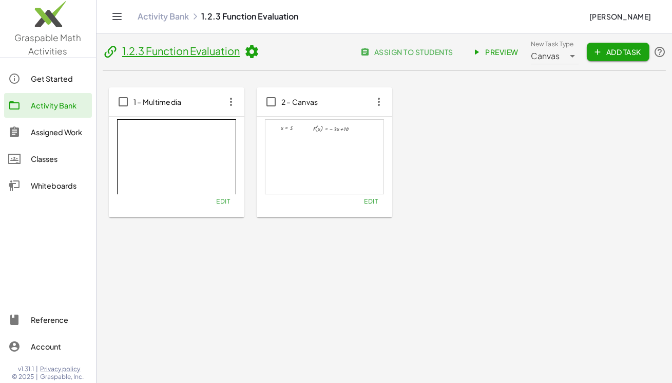
click at [565, 121] on div "1 – Multimedia Edit 2 – Canvas x = 5 f ( , x ) = − · 3 · x + 10 × chevron_right…" at bounding box center [384, 152] width 551 height 130
click at [597, 52] on icon "button" at bounding box center [597, 51] width 9 height 9
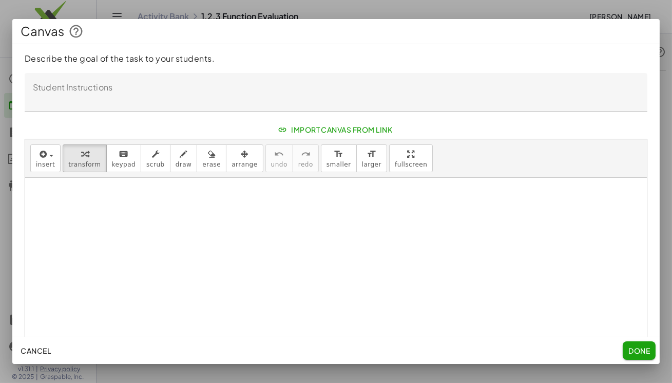
click at [43, 351] on span "Cancel" at bounding box center [36, 350] width 30 height 9
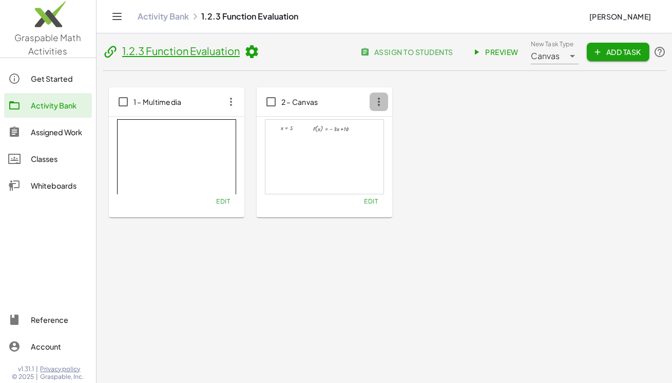
click at [378, 102] on icon "button" at bounding box center [379, 101] width 18 height 18
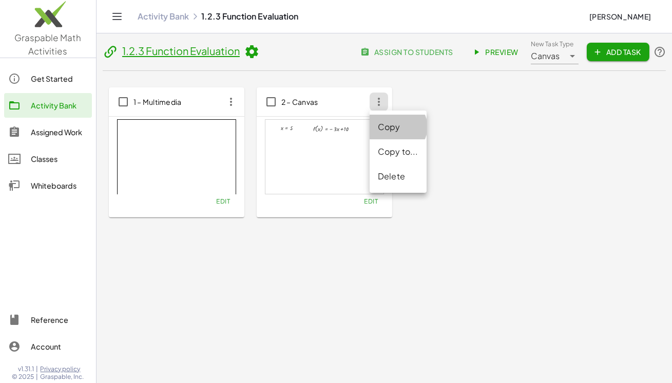
click at [393, 127] on div "Copy" at bounding box center [398, 127] width 41 height 12
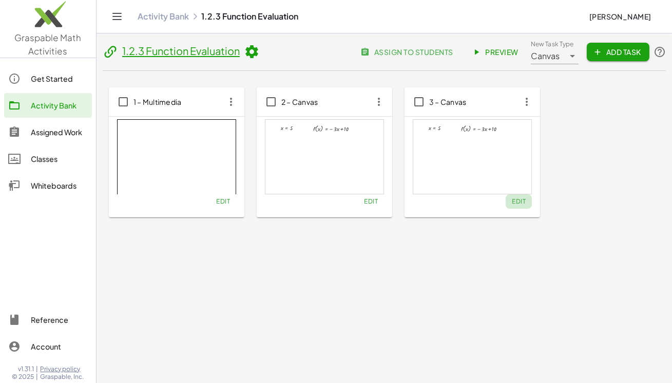
click at [518, 205] on span "Edit" at bounding box center [519, 201] width 14 height 8
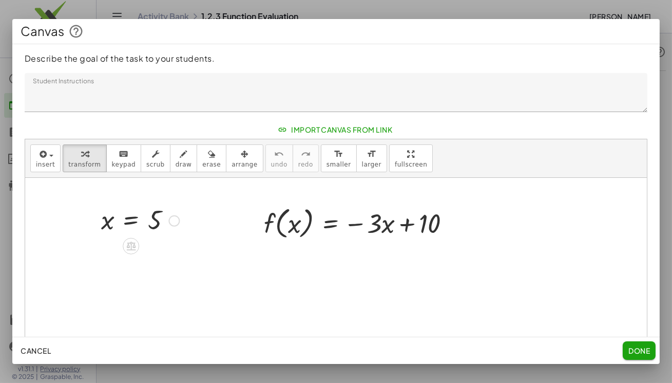
click at [173, 218] on div at bounding box center [173, 220] width 11 height 11
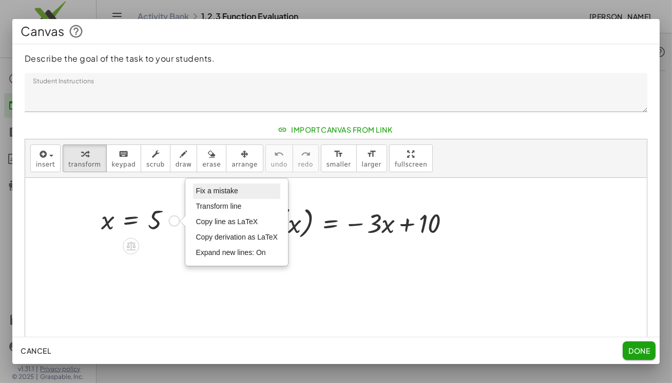
click at [222, 189] on span "Fix a mistake" at bounding box center [217, 190] width 42 height 8
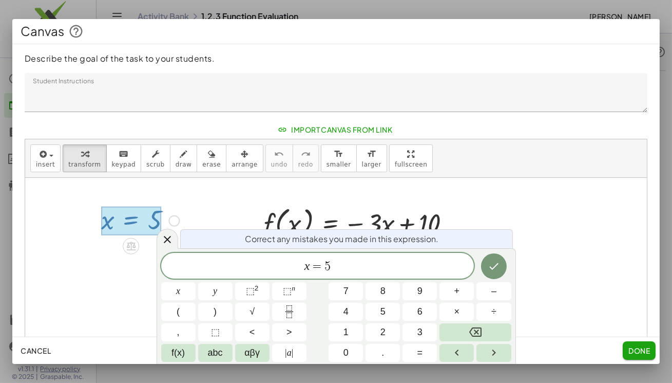
click at [156, 225] on div at bounding box center [131, 220] width 60 height 29
click at [152, 221] on div at bounding box center [131, 220] width 60 height 29
drag, startPoint x: 325, startPoint y: 265, endPoint x: 340, endPoint y: 265, distance: 15.4
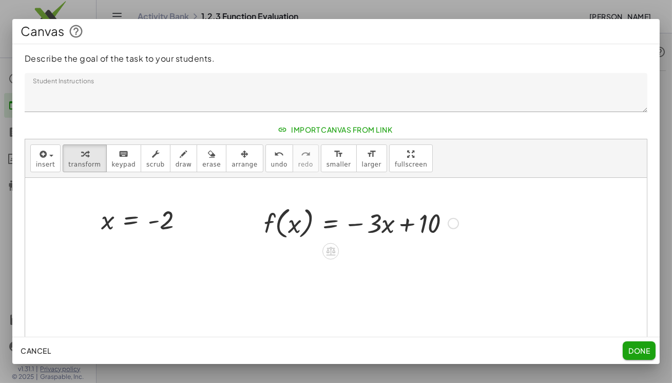
click at [387, 231] on div at bounding box center [361, 222] width 205 height 39
click at [452, 224] on div at bounding box center [453, 223] width 11 height 11
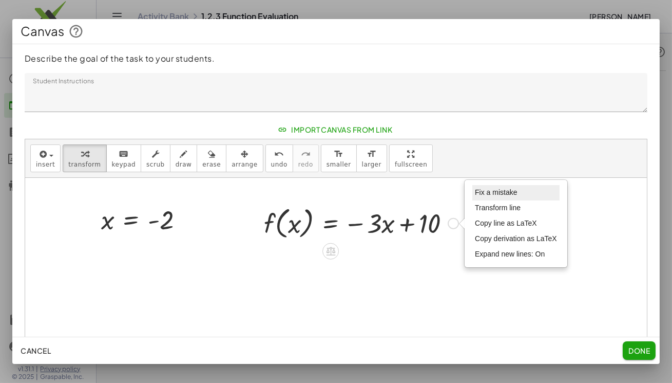
click at [480, 195] on span "Fix a mistake" at bounding box center [496, 192] width 42 height 8
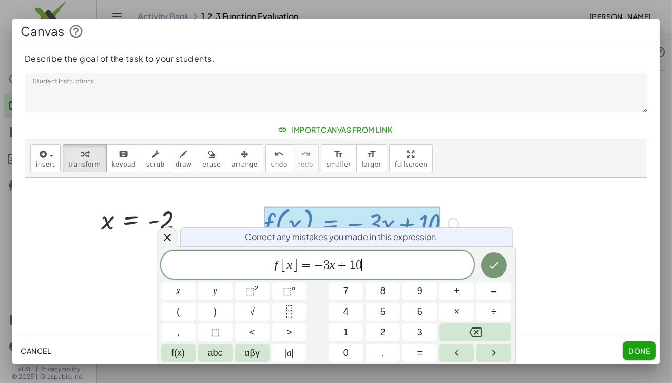
click at [424, 221] on div at bounding box center [352, 223] width 177 height 34
drag, startPoint x: 341, startPoint y: 264, endPoint x: 387, endPoint y: 264, distance: 45.2
click at [497, 261] on icon "Done" at bounding box center [494, 265] width 12 height 12
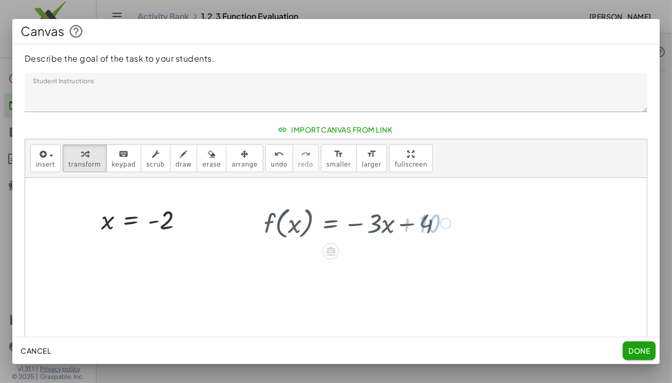
click at [542, 252] on div at bounding box center [336, 291] width 622 height 226
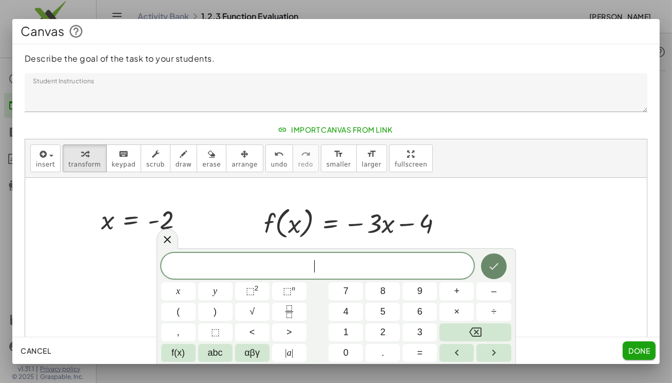
click at [497, 267] on icon "Done" at bounding box center [494, 266] width 12 height 12
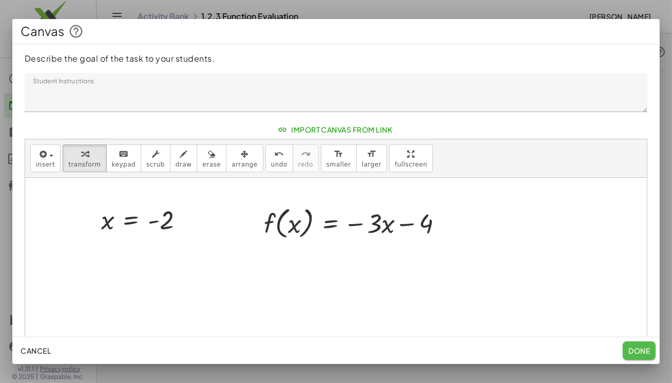
click at [637, 348] on span "Done" at bounding box center [640, 350] width 22 height 9
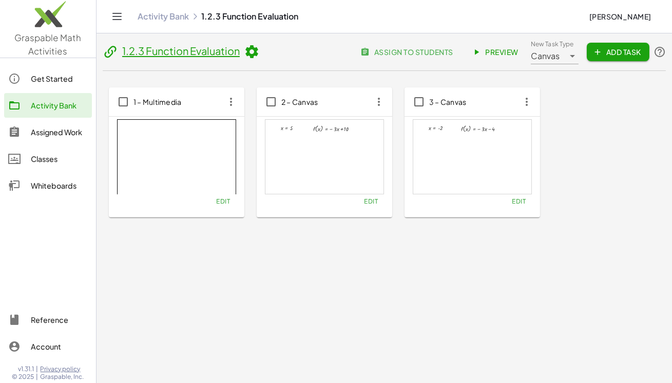
click at [527, 101] on icon "button" at bounding box center [527, 101] width 18 height 18
drag, startPoint x: 530, startPoint y: 131, endPoint x: 523, endPoint y: 136, distance: 8.1
click at [530, 131] on div "Copy" at bounding box center [546, 127] width 41 height 12
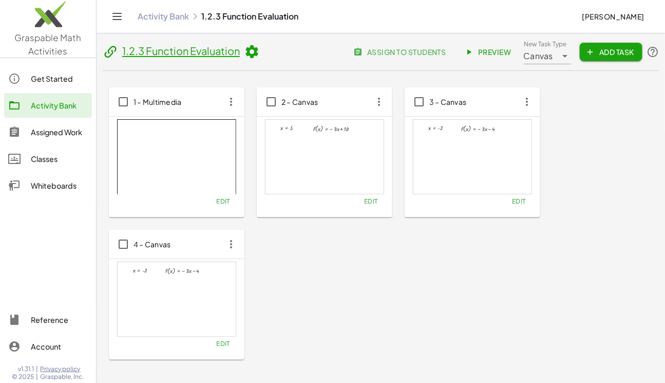
click at [231, 243] on icon "button" at bounding box center [231, 244] width 18 height 18
click at [219, 345] on span "Edit" at bounding box center [223, 343] width 14 height 8
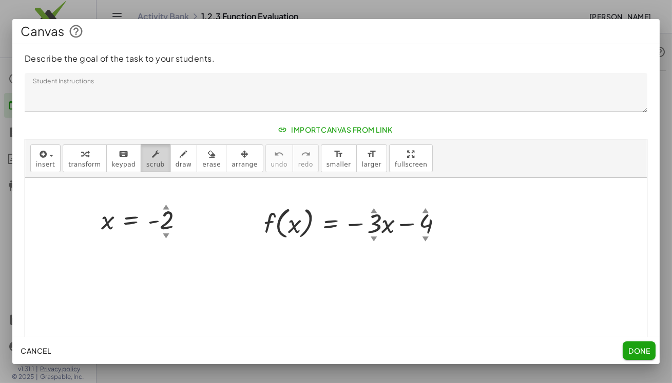
click at [146, 164] on span "scrub" at bounding box center [155, 164] width 18 height 7
click at [164, 205] on div "▲" at bounding box center [166, 206] width 7 height 9
drag, startPoint x: 166, startPoint y: 204, endPoint x: 168, endPoint y: 175, distance: 29.3
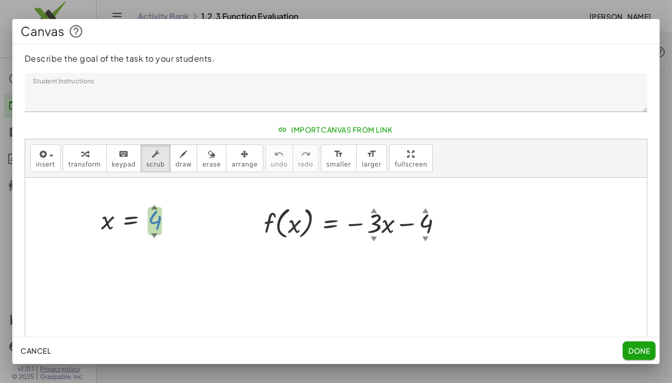
click at [168, 175] on div "insert select one: Math Expression Function Text Youtube Video Graphing Geometr…" at bounding box center [336, 279] width 622 height 281
click at [375, 227] on div at bounding box center [357, 222] width 197 height 39
click at [372, 275] on div at bounding box center [336, 291] width 622 height 226
click at [256, 302] on div at bounding box center [336, 291] width 622 height 226
click at [74, 154] on div "button" at bounding box center [84, 153] width 32 height 12
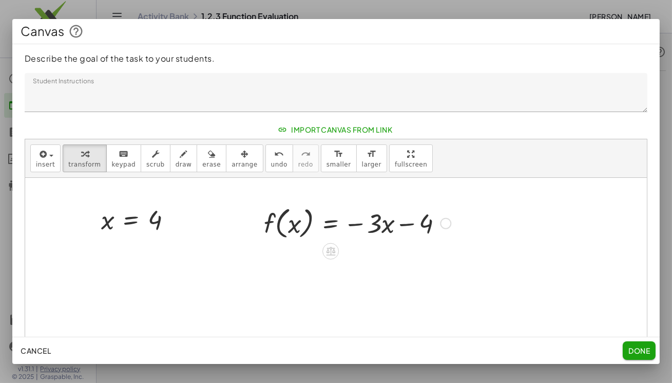
click at [441, 225] on div at bounding box center [445, 223] width 11 height 11
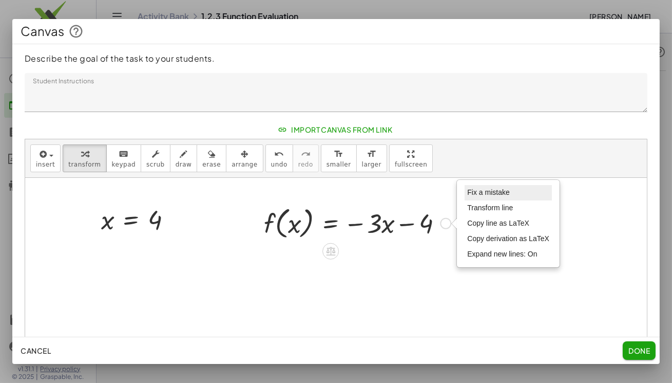
click at [485, 195] on span "Fix a mistake" at bounding box center [488, 192] width 42 height 8
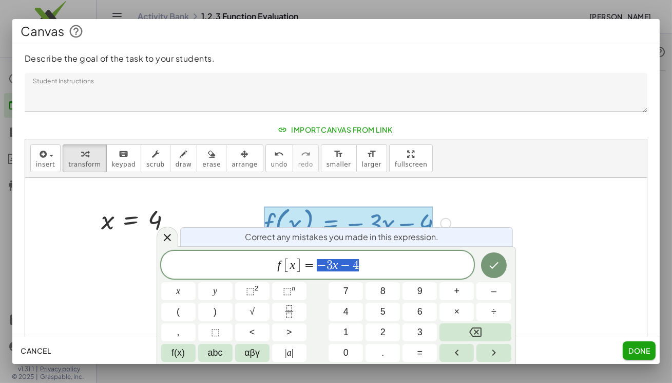
drag, startPoint x: 384, startPoint y: 267, endPoint x: 514, endPoint y: 267, distance: 130.4
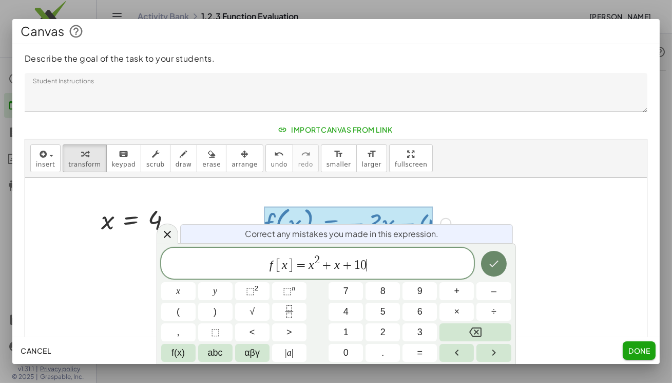
click at [487, 262] on button "Done" at bounding box center [494, 264] width 26 height 26
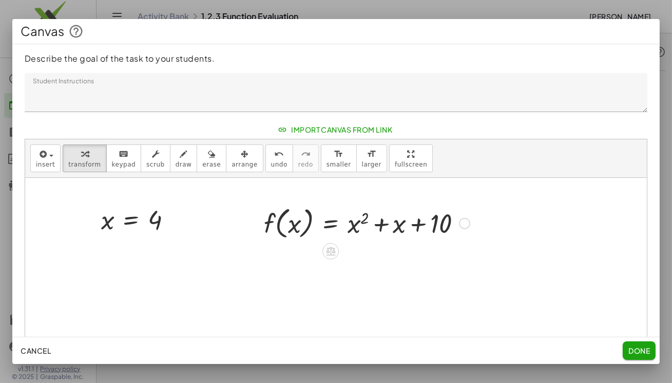
click at [637, 351] on span "Done" at bounding box center [640, 350] width 22 height 9
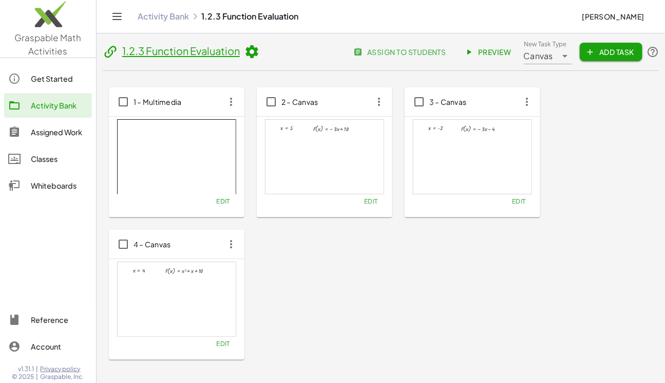
click at [632, 57] on button "Add Task" at bounding box center [611, 52] width 63 height 18
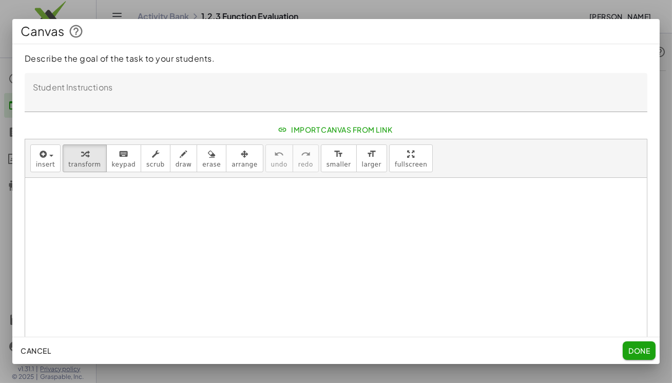
click at [43, 348] on span "Cancel" at bounding box center [36, 350] width 30 height 9
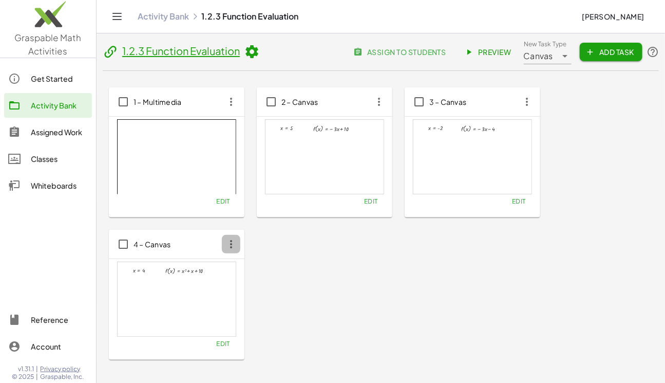
click at [234, 243] on icon "button" at bounding box center [231, 244] width 18 height 18
click at [251, 294] on div "Copy to..." at bounding box center [250, 294] width 41 height 12
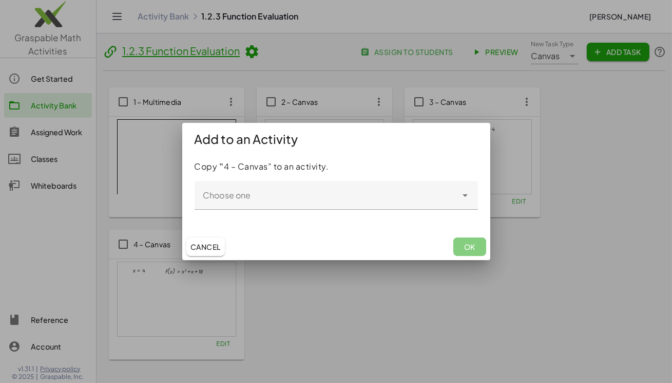
click at [206, 247] on span "Cancel" at bounding box center [206, 246] width 30 height 9
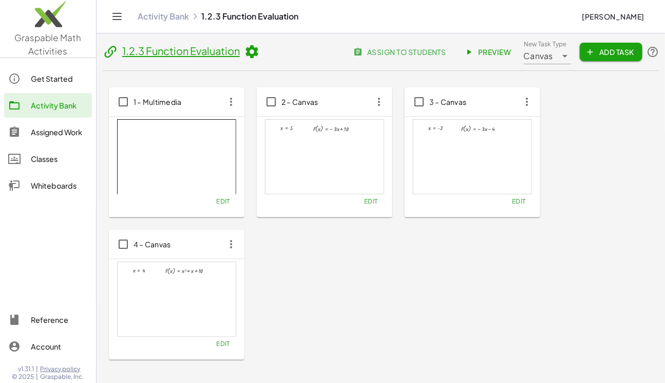
click at [230, 245] on icon "button" at bounding box center [231, 244] width 18 height 18
click at [236, 265] on div "Copy" at bounding box center [250, 269] width 41 height 12
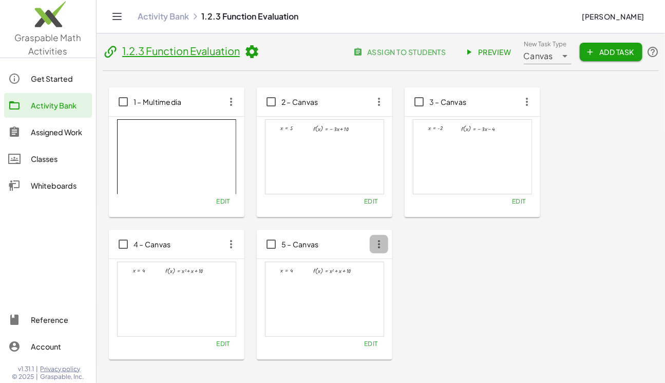
drag, startPoint x: 379, startPoint y: 243, endPoint x: 377, endPoint y: 249, distance: 5.5
click at [379, 244] on icon "button" at bounding box center [379, 244] width 18 height 18
click at [489, 272] on div "1 – Multimedia Edit 2 – Canvas x = 5 f ( , x ) = − · 3 · x + 10 × chevron_right…" at bounding box center [381, 223] width 544 height 272
click at [464, 281] on div "1 – Multimedia Edit 2 – Canvas x = 5 f ( , x ) = − · 3 · x + 10 × chevron_right…" at bounding box center [381, 223] width 544 height 272
click at [613, 47] on span "Add Task" at bounding box center [611, 51] width 46 height 9
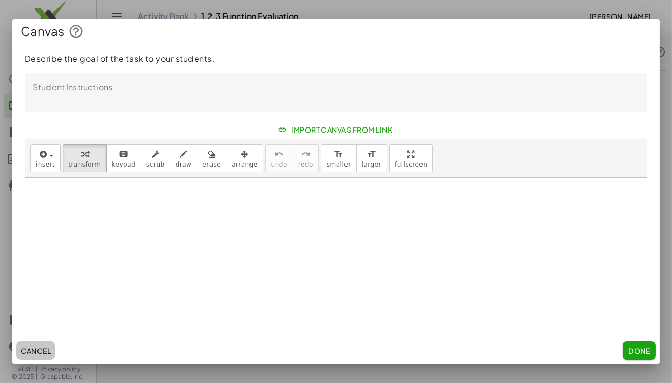
click at [36, 346] on span "Cancel" at bounding box center [36, 350] width 30 height 9
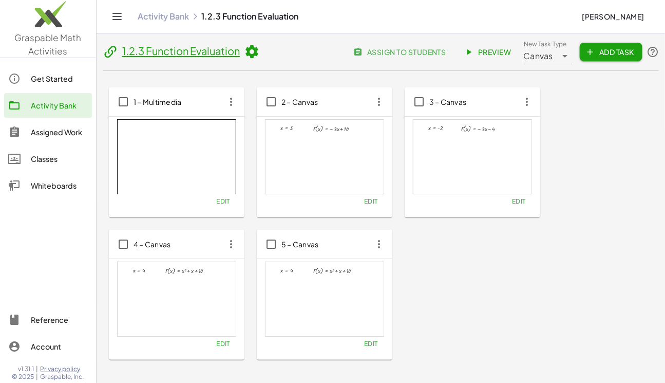
click at [537, 53] on span "Canvas" at bounding box center [538, 56] width 29 height 12
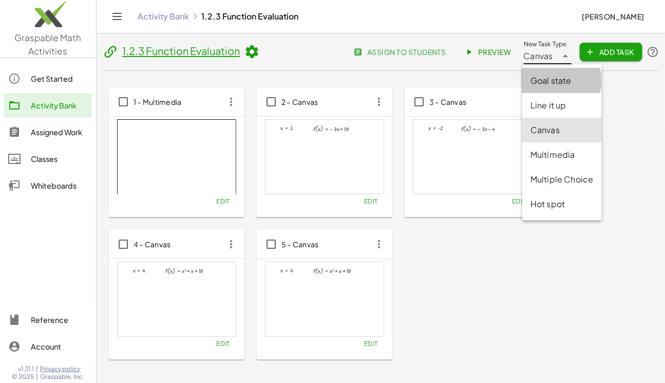
click at [542, 80] on div "Goal state" at bounding box center [561, 80] width 63 height 12
type input "*********"
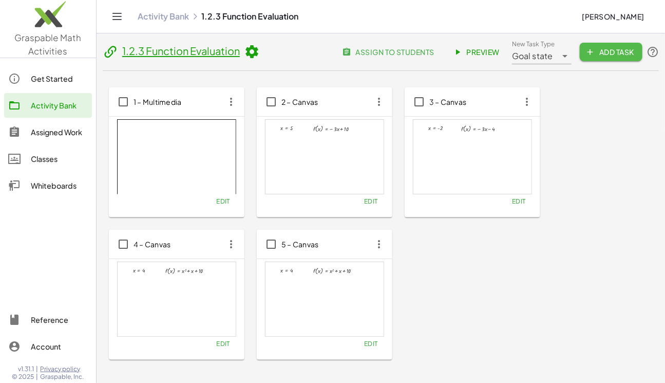
click at [594, 52] on span "Add Task" at bounding box center [611, 51] width 46 height 9
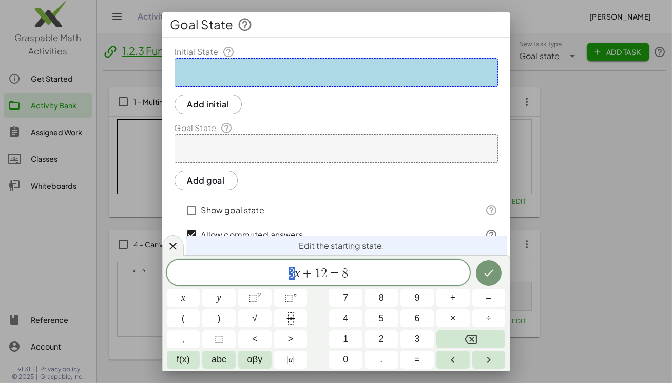
drag, startPoint x: 294, startPoint y: 276, endPoint x: 288, endPoint y: 275, distance: 6.7
click at [288, 275] on span "3 x + 1 2 = 8" at bounding box center [318, 273] width 303 height 14
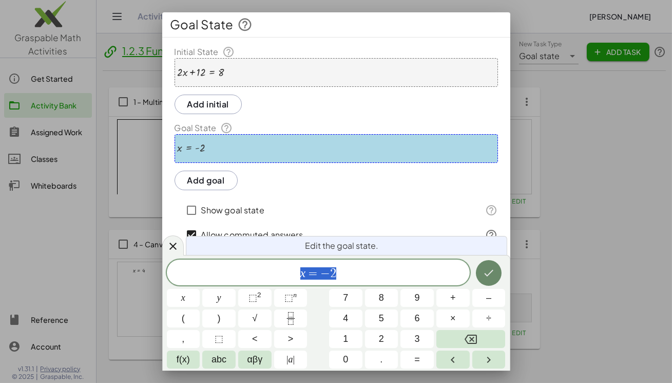
click at [493, 277] on icon "Done" at bounding box center [489, 273] width 12 height 12
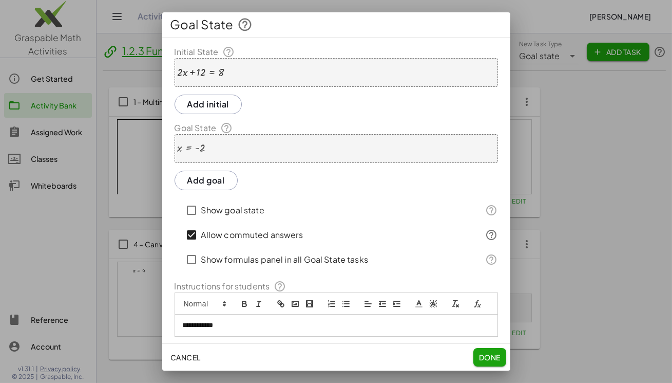
click at [490, 366] on div "Cancel Done" at bounding box center [336, 357] width 348 height 27
click at [490, 355] on span "Done" at bounding box center [490, 356] width 22 height 9
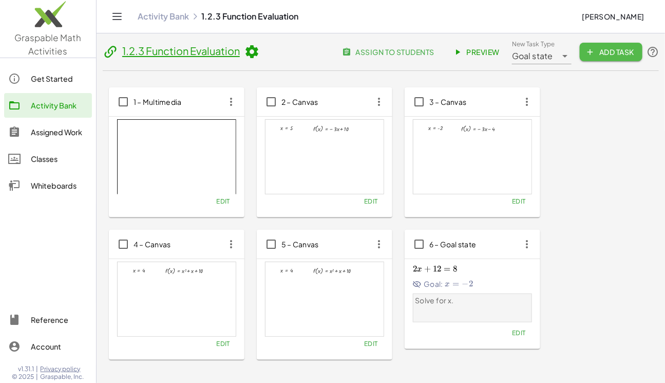
click at [628, 54] on span "Add Task" at bounding box center [611, 51] width 46 height 9
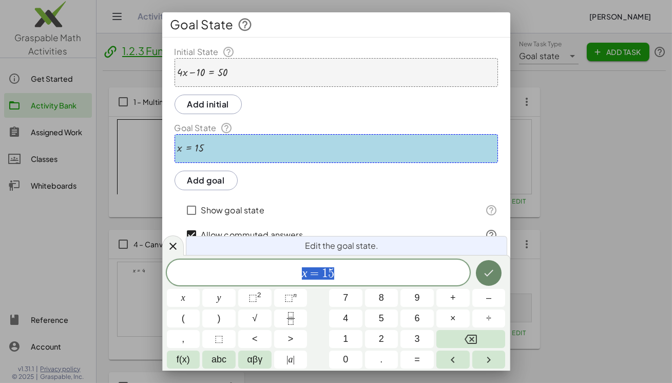
click at [489, 268] on icon "Done" at bounding box center [489, 273] width 12 height 12
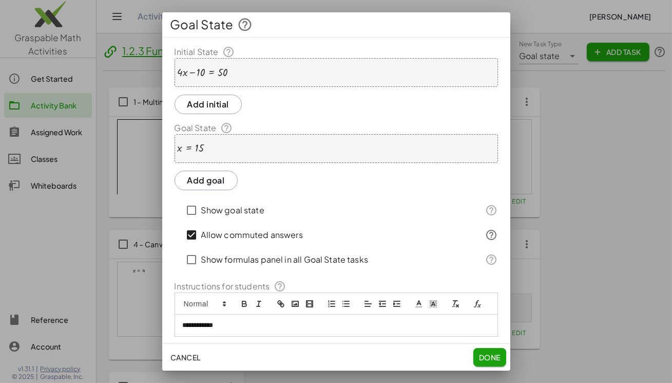
click at [492, 359] on span "Done" at bounding box center [490, 356] width 22 height 9
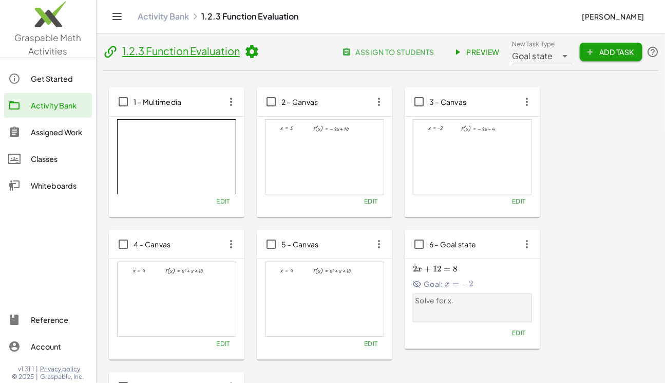
click at [613, 54] on span "Add Task" at bounding box center [611, 51] width 46 height 9
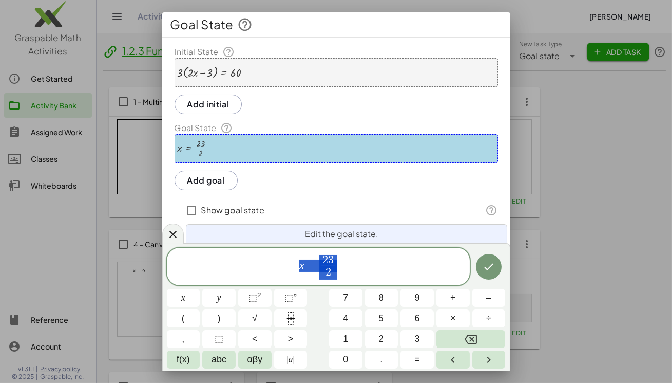
click at [179, 233] on div at bounding box center [173, 233] width 22 height 20
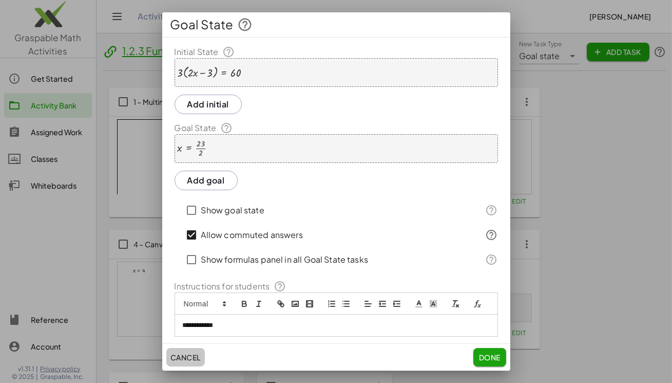
click at [190, 365] on button "Cancel" at bounding box center [185, 357] width 39 height 18
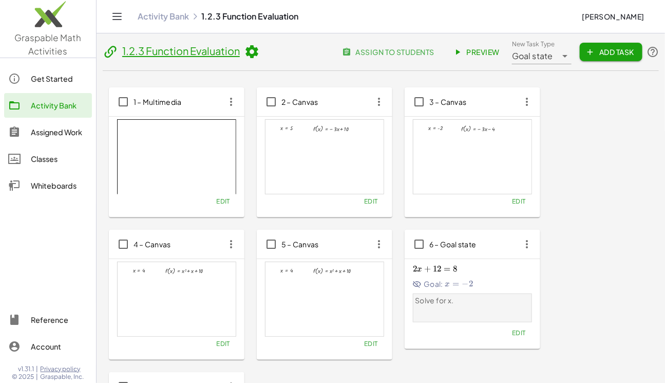
click at [610, 53] on span "Add Task" at bounding box center [611, 51] width 46 height 9
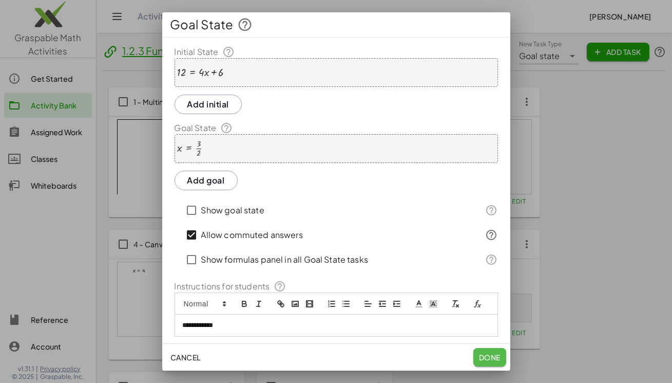
click at [489, 353] on span "Done" at bounding box center [490, 356] width 22 height 9
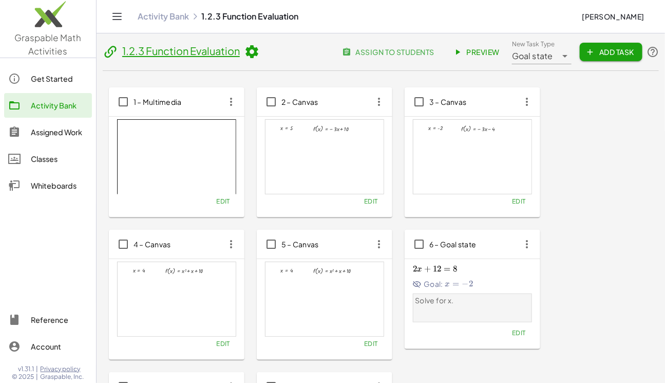
click at [155, 17] on link "Activity Bank" at bounding box center [163, 16] width 51 height 10
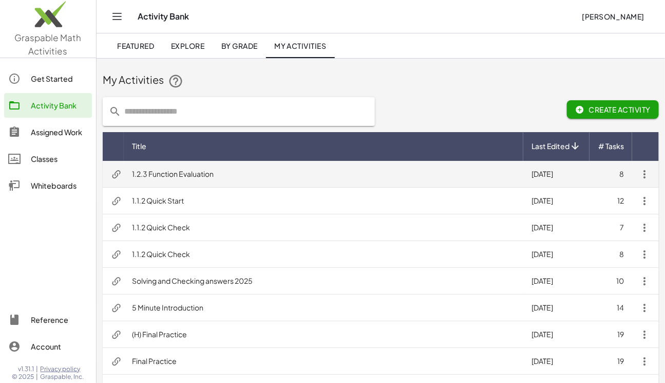
click at [192, 171] on td "1.2.3 Function Evaluation" at bounding box center [324, 174] width 400 height 27
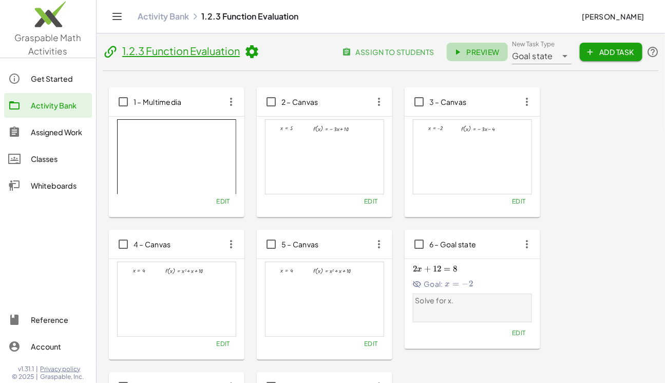
click at [477, 52] on span "Preview" at bounding box center [477, 51] width 45 height 9
click at [382, 101] on icon "button" at bounding box center [379, 101] width 18 height 18
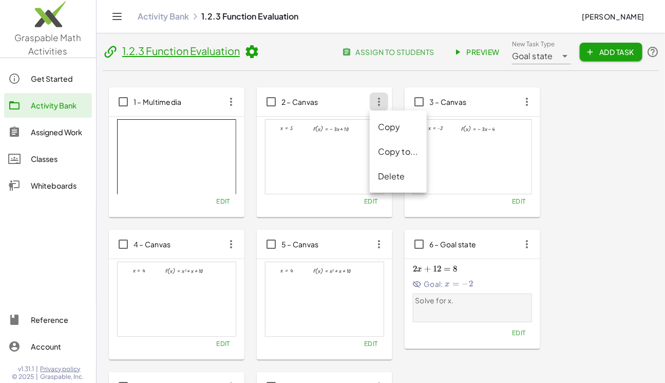
click at [252, 51] on icon at bounding box center [251, 51] width 15 height 15
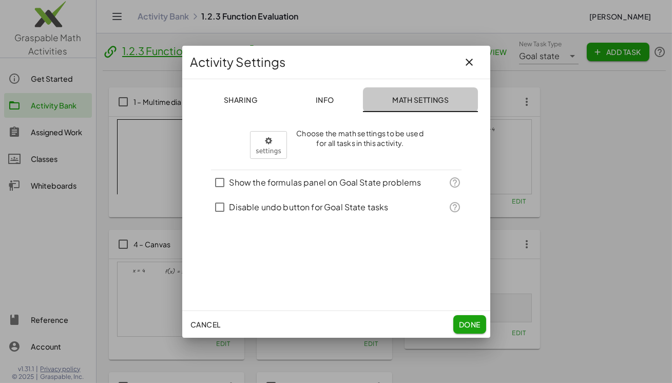
click at [417, 102] on span "Math Settings" at bounding box center [420, 99] width 57 height 9
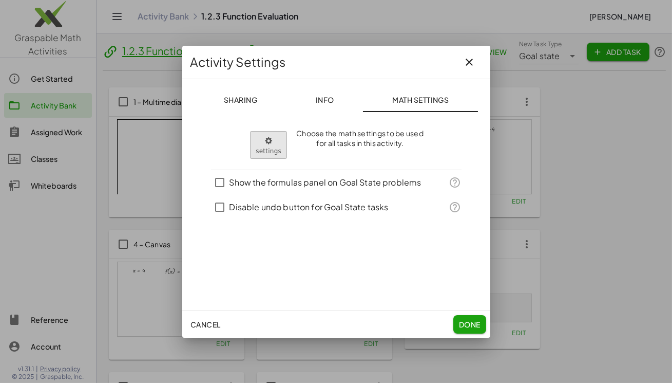
click at [267, 143] on icon "button" at bounding box center [268, 141] width 7 height 12
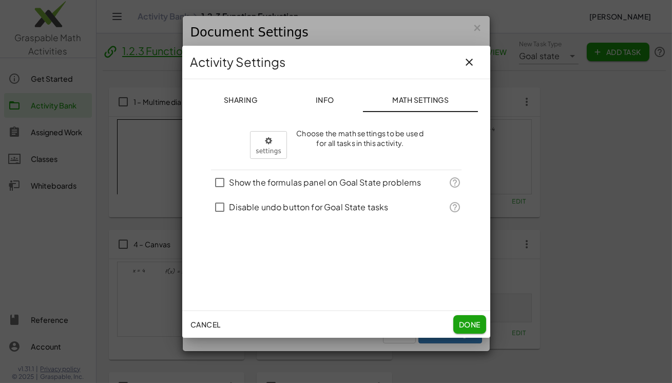
click at [468, 66] on icon "button" at bounding box center [470, 62] width 12 height 12
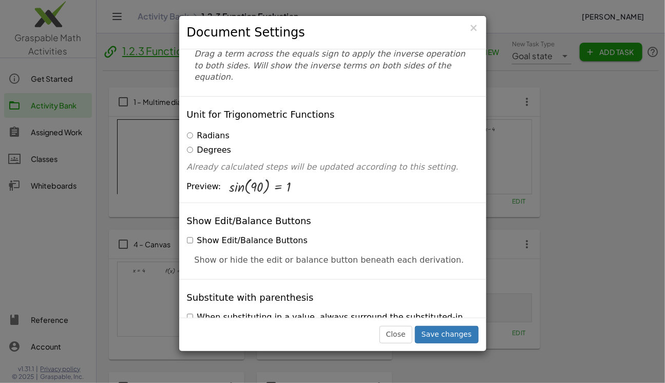
scroll to position [140, 0]
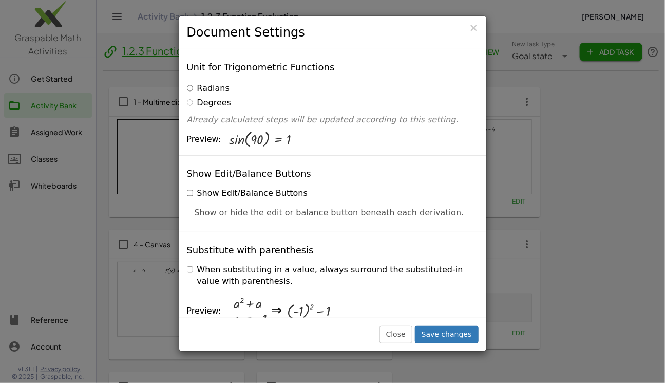
click at [185, 241] on div "Substitute with parenthesis When substituting in a value, always surround the s…" at bounding box center [332, 291] width 307 height 119
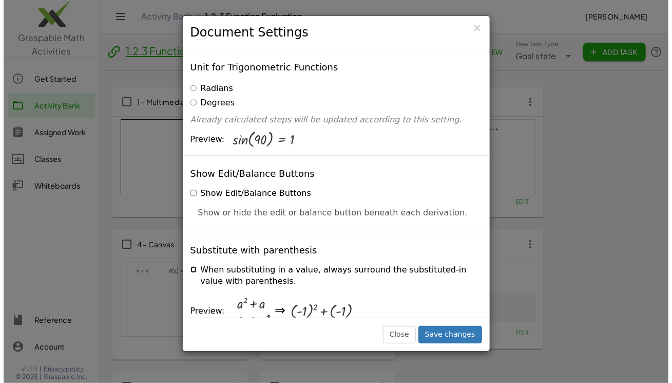
scroll to position [0, 0]
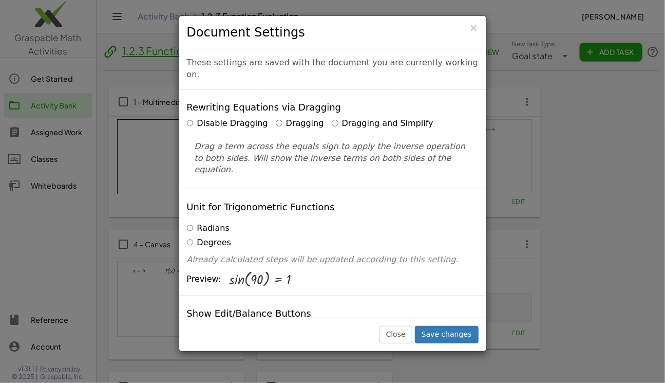
click at [231, 118] on label "Disable Dragging" at bounding box center [227, 124] width 81 height 12
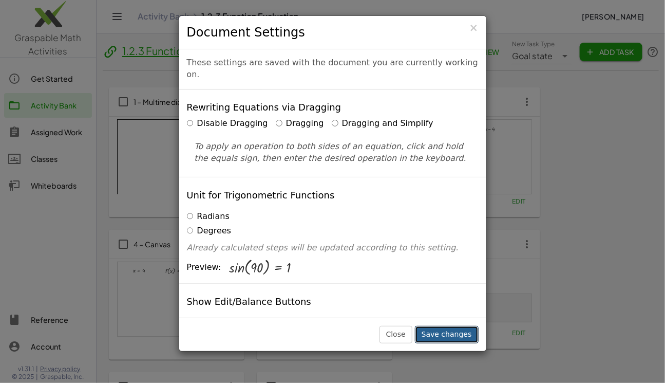
drag, startPoint x: 463, startPoint y: 336, endPoint x: 453, endPoint y: 322, distance: 17.4
click at [463, 336] on button "Save changes" at bounding box center [447, 334] width 64 height 17
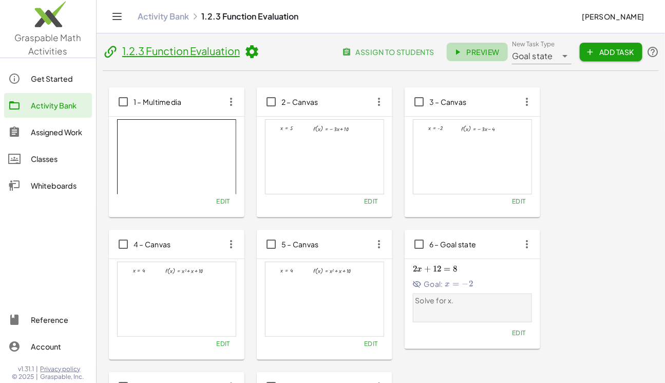
click at [483, 53] on span "Preview" at bounding box center [477, 51] width 45 height 9
click at [251, 52] on icon at bounding box center [251, 51] width 15 height 15
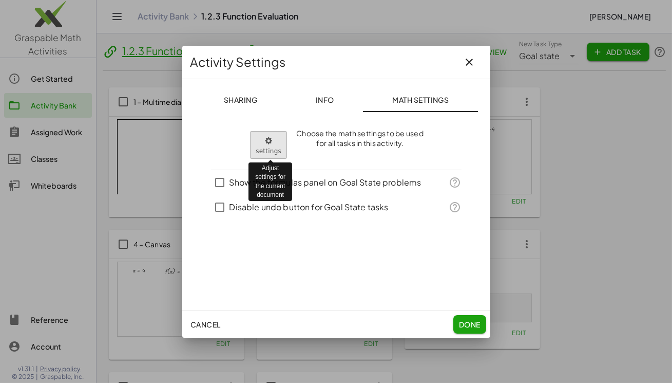
click at [271, 144] on body "Graspable Math Activities Get Started Activity Bank Assigned Work Classes White…" at bounding box center [336, 298] width 672 height 597
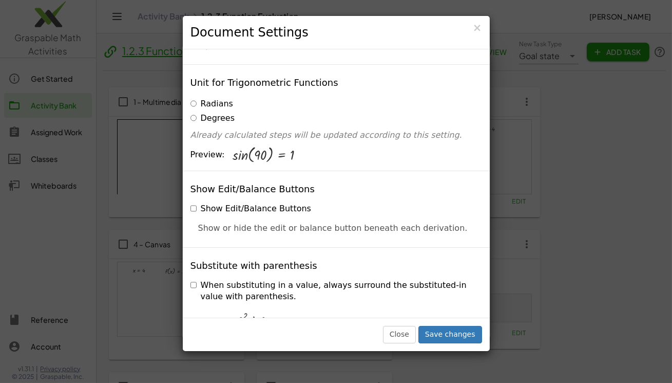
scroll to position [140, 0]
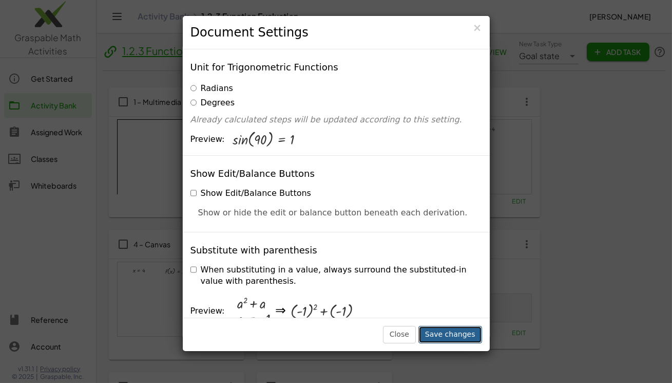
click at [459, 333] on button "Save changes" at bounding box center [451, 334] width 64 height 17
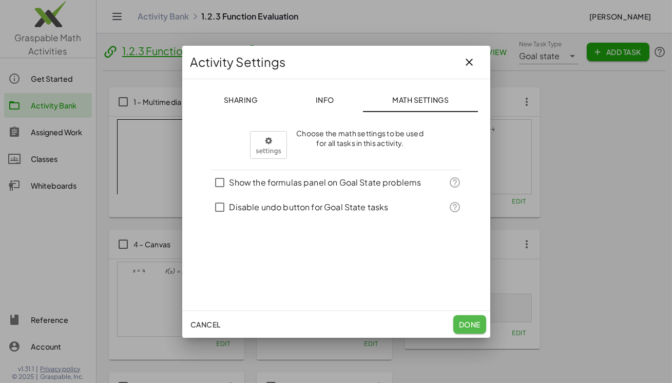
click at [470, 318] on button "Done" at bounding box center [469, 324] width 33 height 18
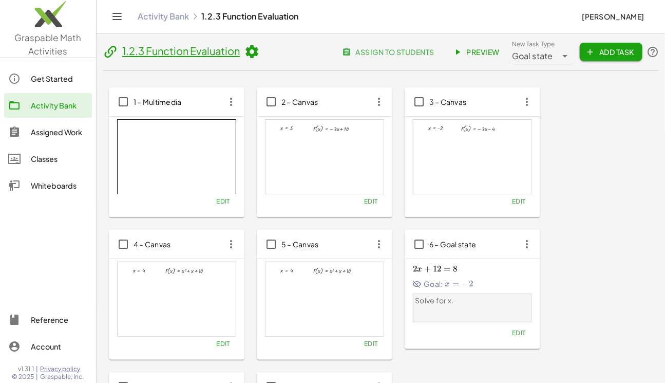
click at [474, 51] on span "Preview" at bounding box center [477, 51] width 45 height 9
click at [253, 48] on icon at bounding box center [251, 51] width 15 height 15
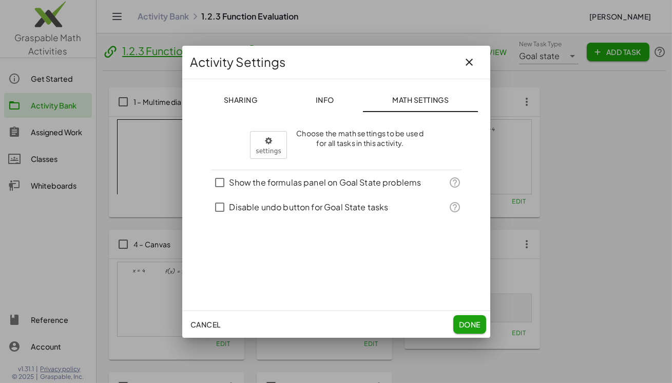
click at [416, 101] on span "Math Settings" at bounding box center [420, 99] width 57 height 9
click at [279, 145] on body "Graspable Math Activities Get Started Activity Bank Assigned Work Classes White…" at bounding box center [336, 298] width 672 height 597
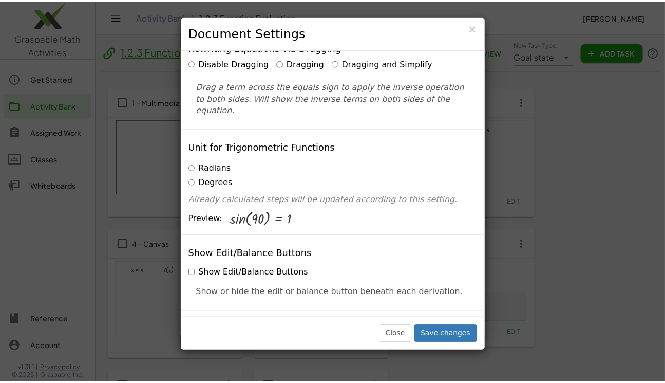
scroll to position [0, 0]
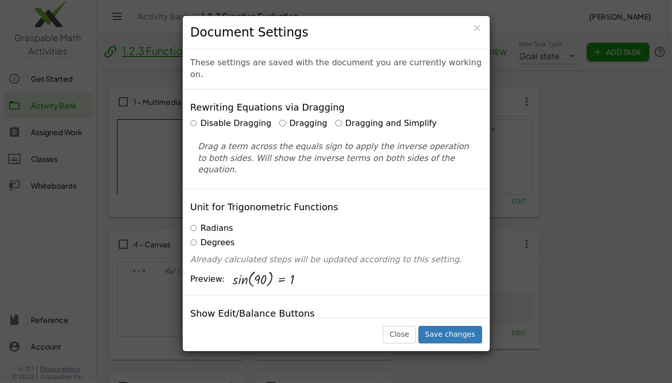
click at [211, 118] on label "Disable Dragging" at bounding box center [231, 124] width 81 height 12
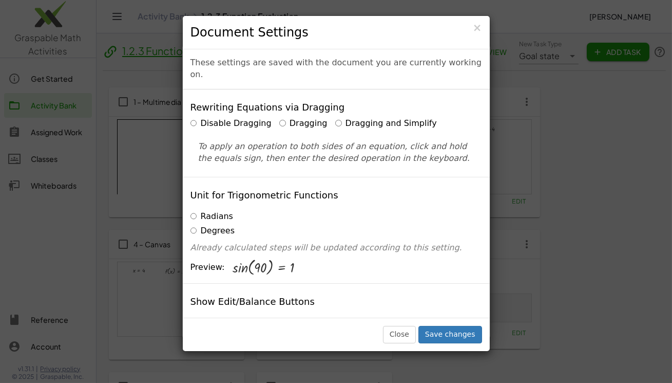
click at [282, 118] on label "Dragging" at bounding box center [303, 124] width 48 height 12
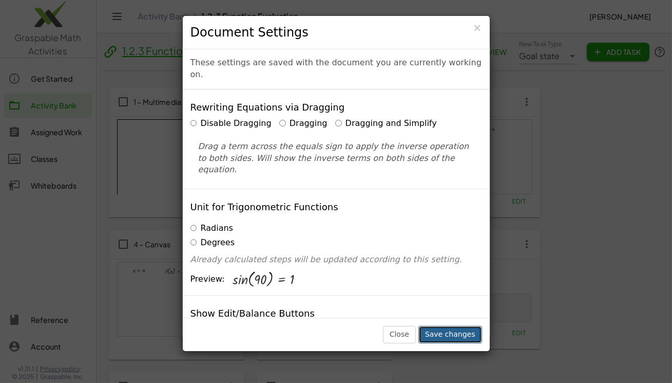
click at [446, 333] on button "Save changes" at bounding box center [451, 334] width 64 height 17
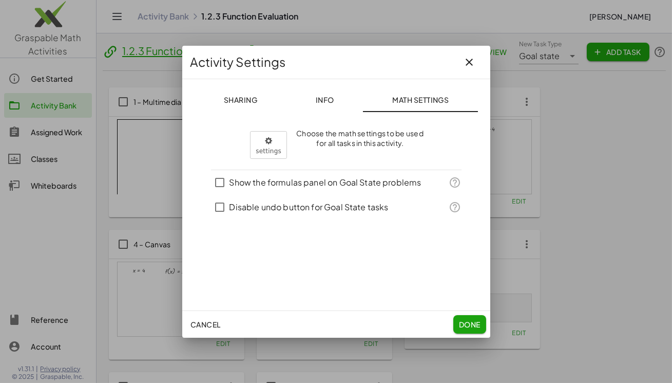
click at [467, 325] on span "Done" at bounding box center [470, 323] width 22 height 9
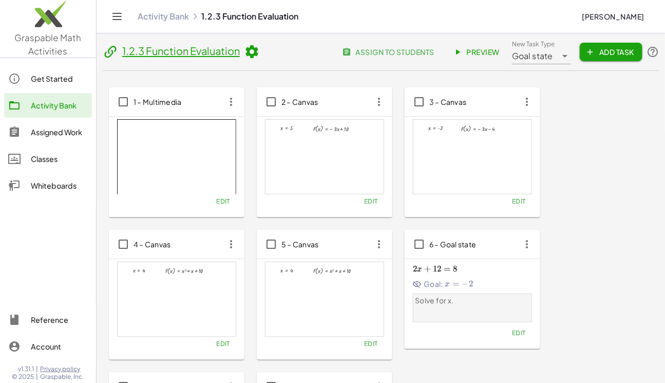
click at [606, 134] on div "1 – Multimedia Edit 2 – Canvas x = 5 f ( , x ) = − · 3 · x + 10 × chevron_right…" at bounding box center [381, 292] width 544 height 410
click at [417, 53] on span "assign to students" at bounding box center [389, 51] width 90 height 9
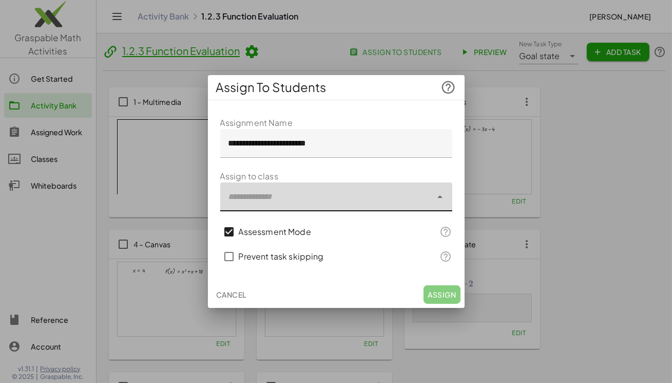
click at [267, 197] on div at bounding box center [326, 196] width 212 height 29
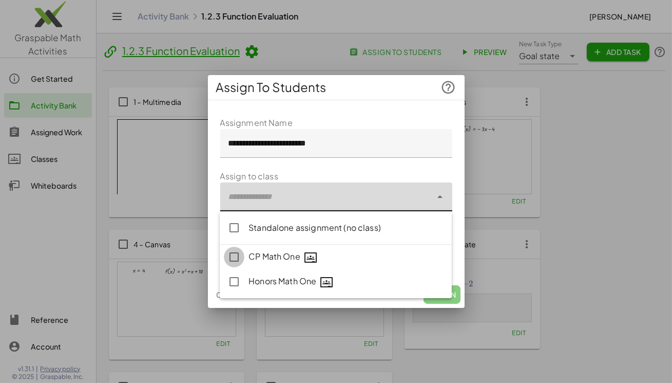
type input "**********"
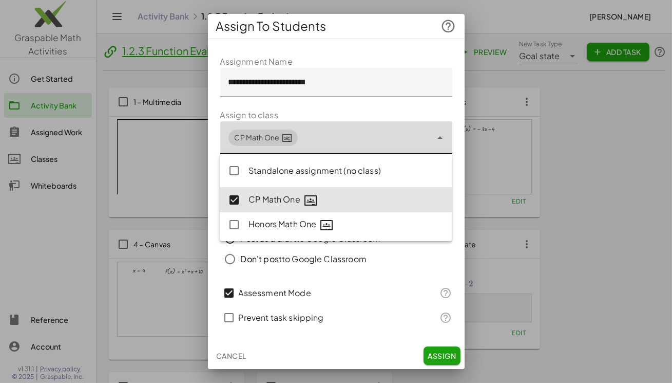
click at [386, 344] on div "Cancel Assign" at bounding box center [336, 355] width 257 height 27
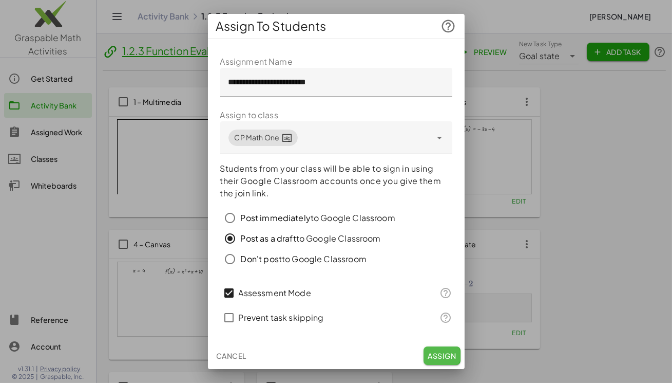
click at [432, 360] on button "Assign" at bounding box center [442, 355] width 36 height 18
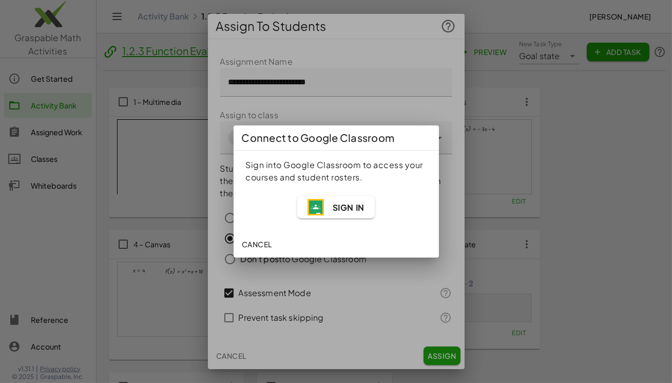
click at [362, 206] on span "Sign In" at bounding box center [348, 207] width 32 height 11
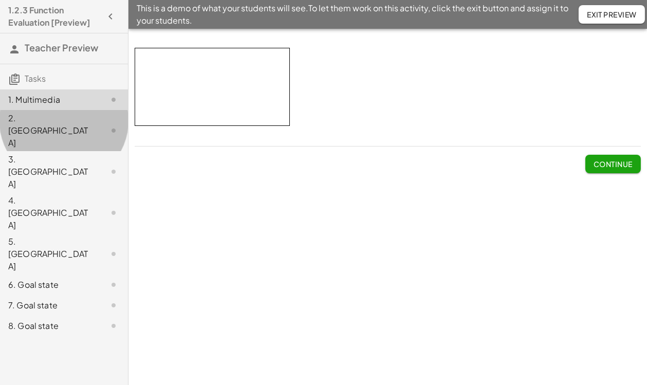
click at [45, 119] on div "2. [GEOGRAPHIC_DATA]" at bounding box center [49, 130] width 83 height 37
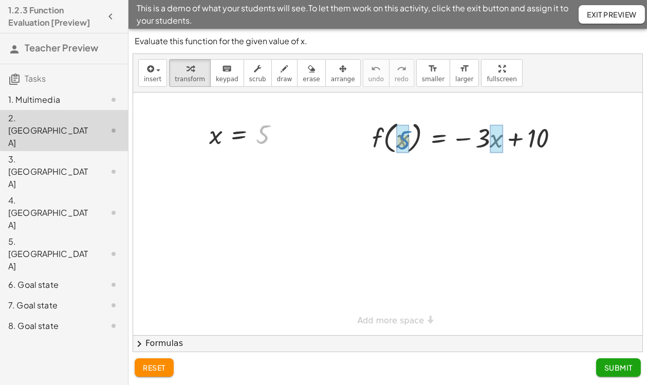
drag, startPoint x: 261, startPoint y: 139, endPoint x: 393, endPoint y: 153, distance: 132.2
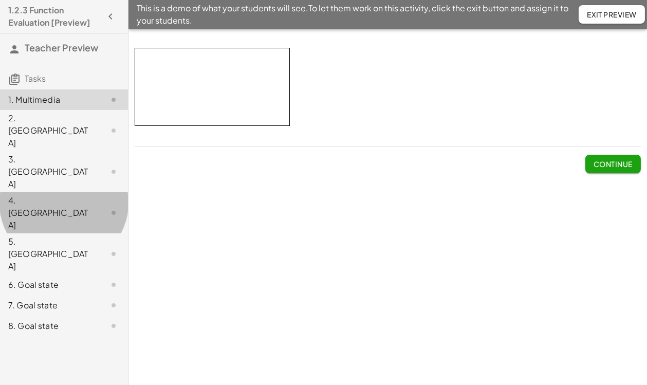
click at [36, 194] on div "4. [GEOGRAPHIC_DATA]" at bounding box center [49, 212] width 83 height 37
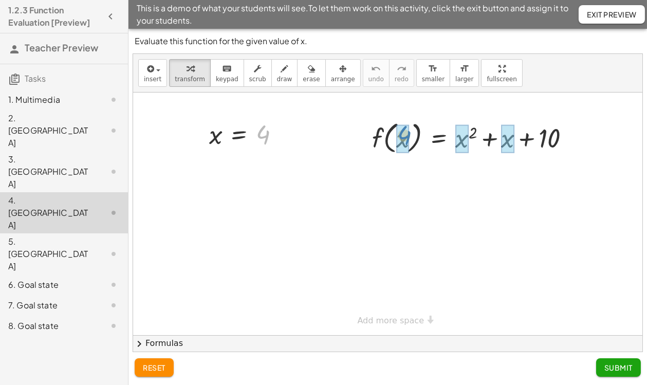
drag, startPoint x: 262, startPoint y: 139, endPoint x: 404, endPoint y: 140, distance: 141.7
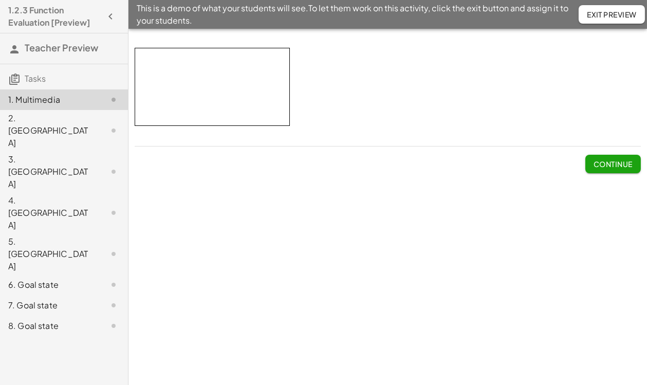
click at [33, 153] on div "3. [GEOGRAPHIC_DATA]" at bounding box center [49, 171] width 83 height 37
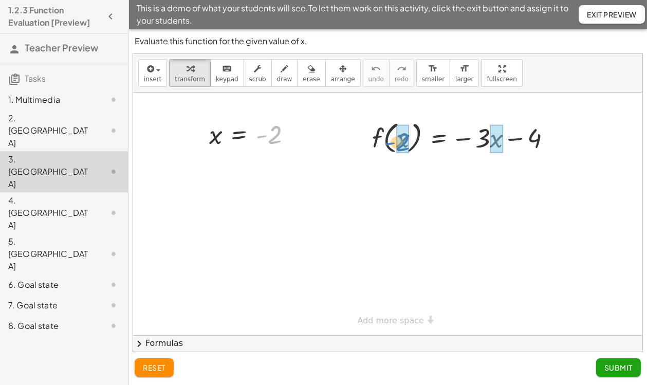
drag, startPoint x: 271, startPoint y: 142, endPoint x: 399, endPoint y: 149, distance: 128.6
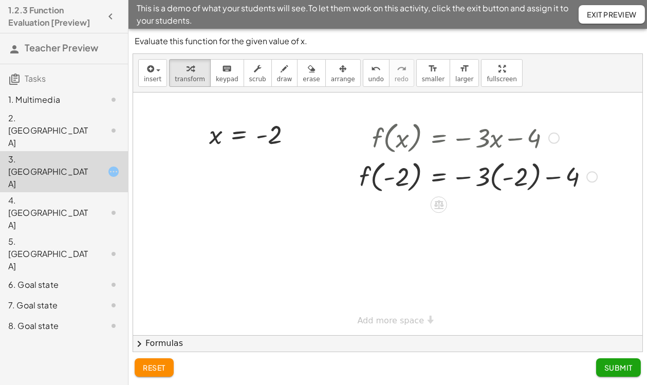
click at [530, 185] on div at bounding box center [478, 176] width 248 height 39
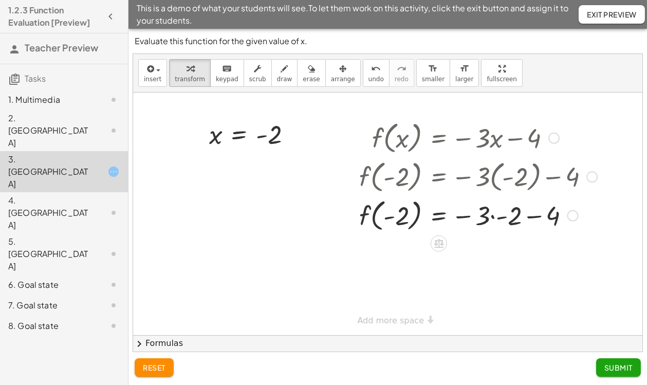
click at [492, 216] on div at bounding box center [478, 214] width 248 height 39
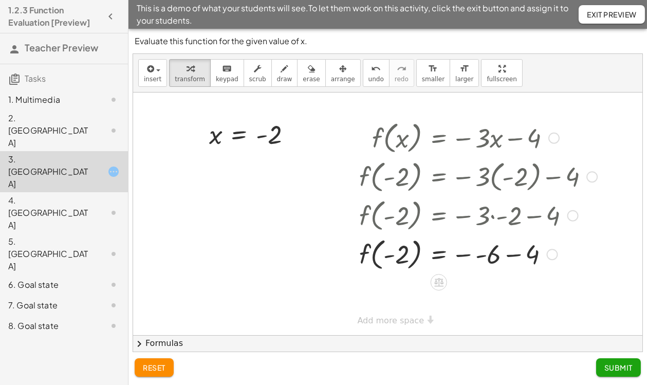
click at [479, 256] on div at bounding box center [478, 253] width 248 height 39
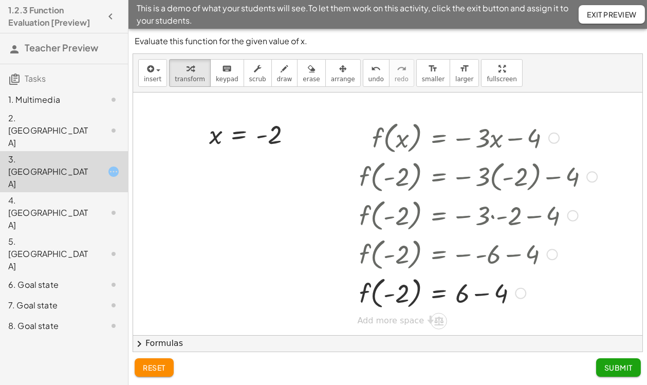
click at [487, 293] on div at bounding box center [478, 292] width 248 height 39
click at [31, 194] on div "4. [GEOGRAPHIC_DATA]" at bounding box center [49, 212] width 83 height 37
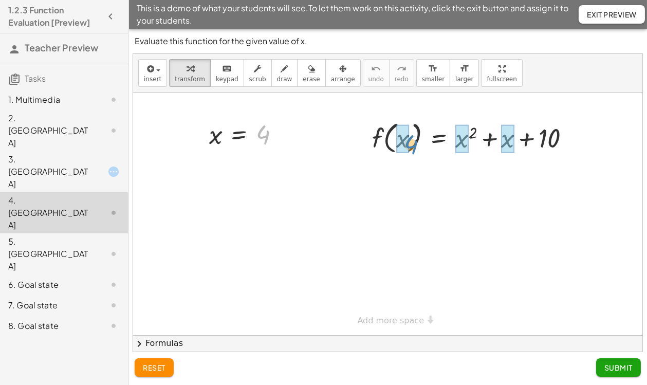
drag, startPoint x: 265, startPoint y: 135, endPoint x: 407, endPoint y: 143, distance: 141.5
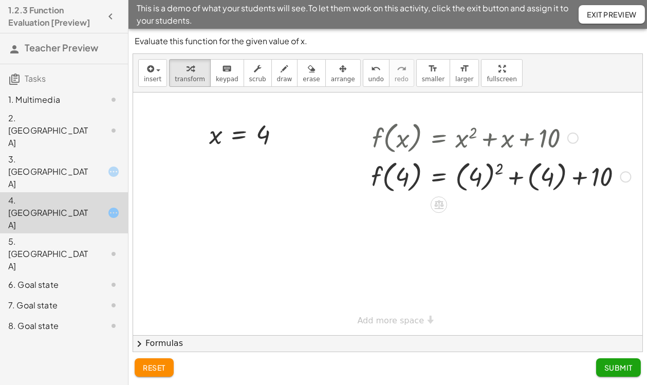
click at [489, 176] on div at bounding box center [501, 176] width 270 height 39
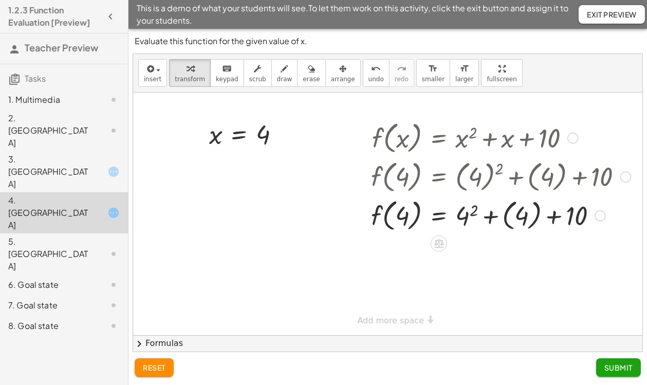
click at [469, 216] on div at bounding box center [501, 214] width 270 height 39
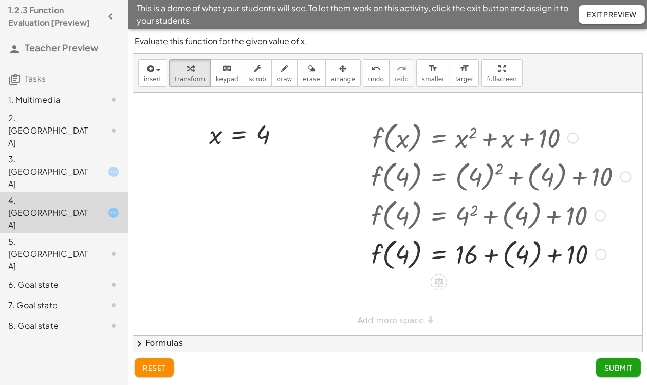
click at [489, 260] on div at bounding box center [501, 253] width 270 height 39
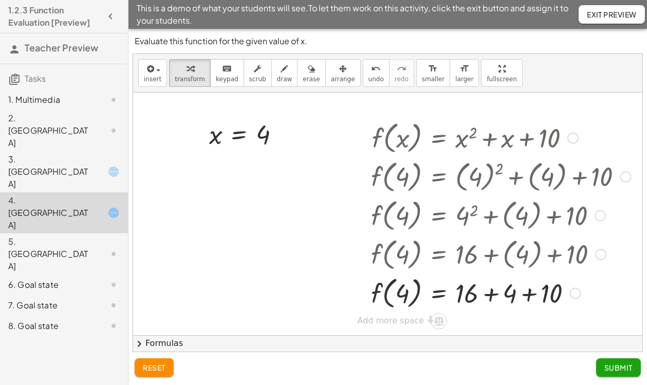
click at [489, 295] on div at bounding box center [501, 292] width 270 height 39
click at [497, 298] on div at bounding box center [501, 292] width 270 height 39
click at [27, 278] on div "6. Goal state" at bounding box center [49, 284] width 83 height 12
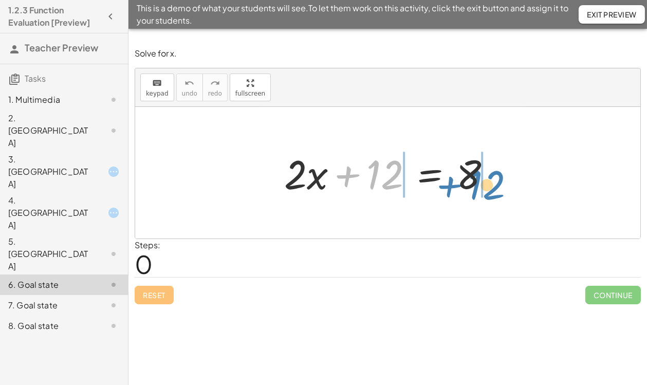
drag, startPoint x: 371, startPoint y: 179, endPoint x: 476, endPoint y: 188, distance: 105.1
click at [476, 188] on div at bounding box center [391, 172] width 225 height 53
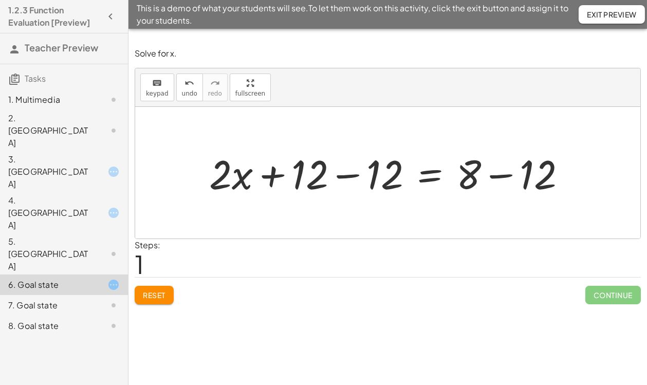
click at [501, 176] on div at bounding box center [391, 172] width 375 height 53
click at [349, 176] on div at bounding box center [362, 172] width 317 height 53
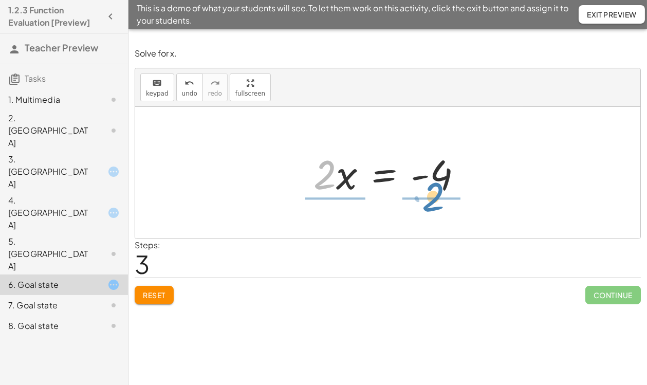
drag, startPoint x: 326, startPoint y: 181, endPoint x: 434, endPoint y: 203, distance: 110.6
click at [434, 203] on div "+ · 2 · x + 12 = 8 + · 2 · x + 12 − 12 = + 8 − 12 + · 2 · x + 12 − 12 = - 4 + ·…" at bounding box center [387, 172] width 505 height 131
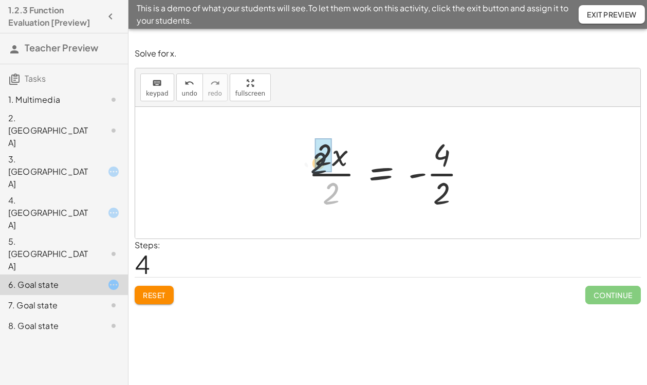
drag, startPoint x: 332, startPoint y: 192, endPoint x: 324, endPoint y: 174, distance: 19.8
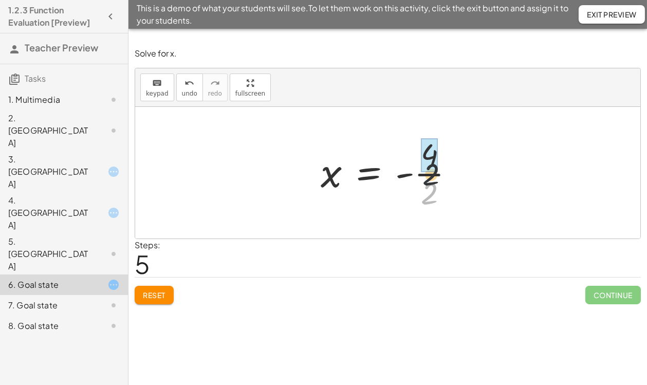
drag, startPoint x: 426, startPoint y: 200, endPoint x: 428, endPoint y: 173, distance: 26.8
click at [428, 173] on div at bounding box center [391, 172] width 152 height 79
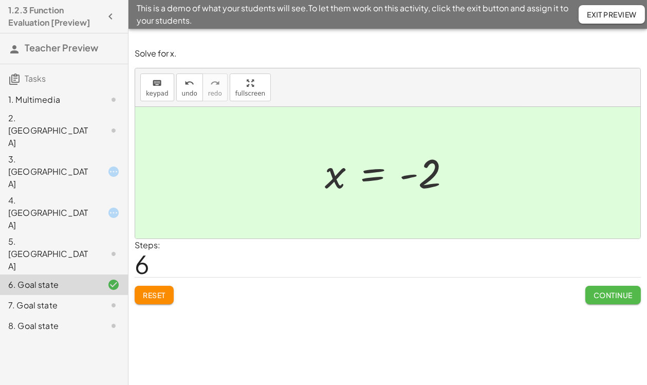
click at [622, 291] on span "Continue" at bounding box center [612, 294] width 39 height 9
